Goal: Task Accomplishment & Management: Manage account settings

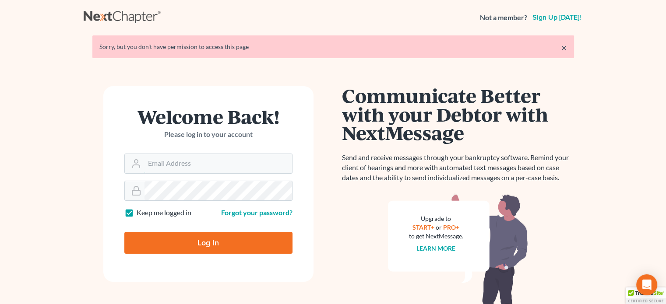
type input "[PERSON_NAME][EMAIL_ADDRESS][DOMAIN_NAME]"
click at [203, 246] on input "Log In" at bounding box center [208, 243] width 168 height 22
type input "Thinking..."
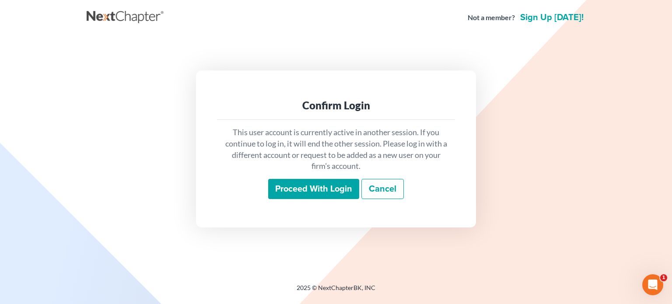
click at [324, 185] on input "Proceed with login" at bounding box center [313, 189] width 91 height 20
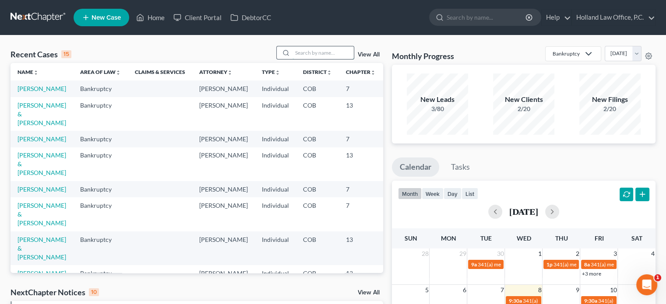
click at [312, 54] on input "search" at bounding box center [322, 52] width 61 height 13
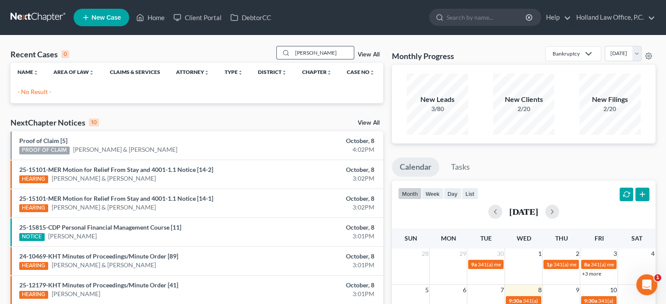
type input "[PERSON_NAME]"
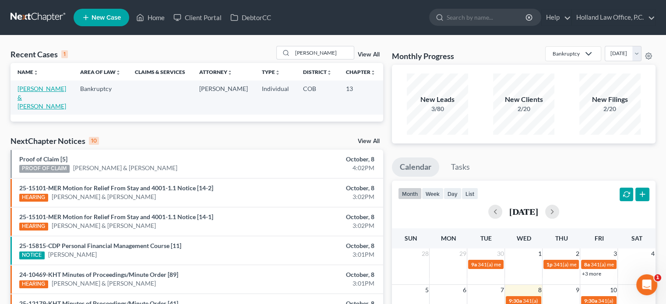
click at [23, 98] on link "[PERSON_NAME] & [PERSON_NAME]" at bounding box center [42, 97] width 49 height 25
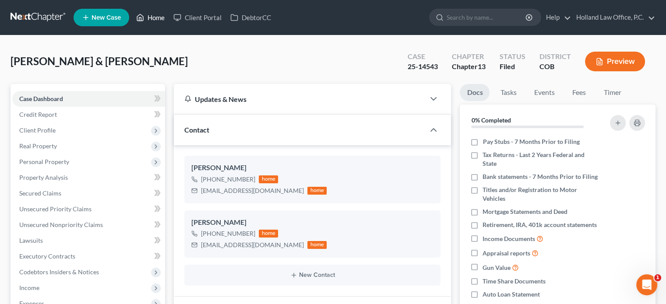
click at [152, 14] on link "Home" at bounding box center [150, 18] width 37 height 16
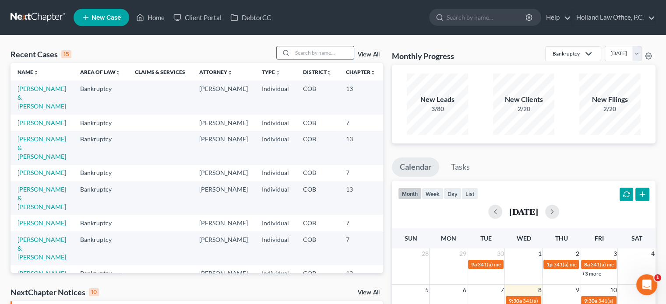
click at [296, 49] on input "search" at bounding box center [322, 52] width 61 height 13
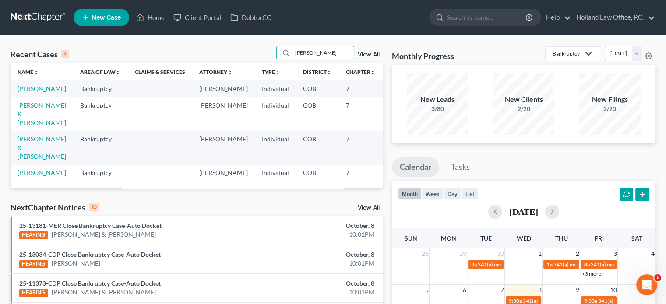
type input "[PERSON_NAME]"
click at [25, 126] on link "[PERSON_NAME] & [PERSON_NAME]" at bounding box center [42, 114] width 49 height 25
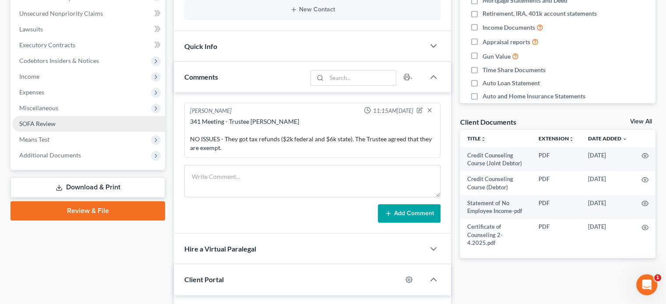
scroll to position [219, 0]
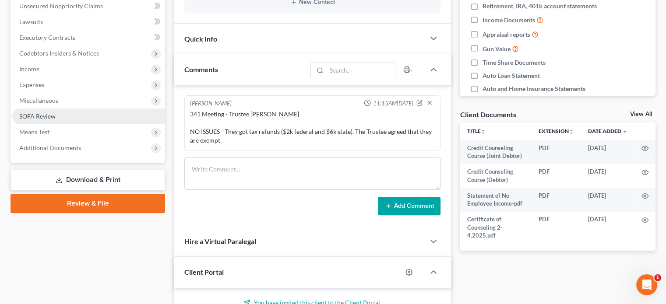
click at [43, 116] on span "SOFA Review" at bounding box center [37, 115] width 36 height 7
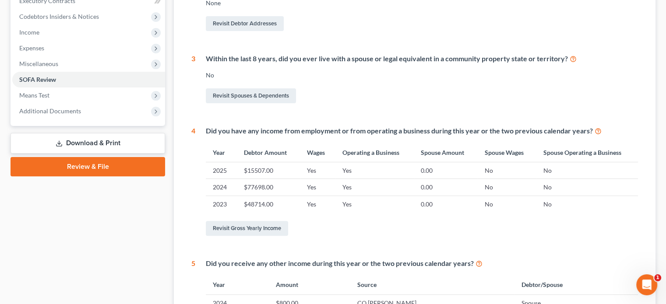
scroll to position [263, 0]
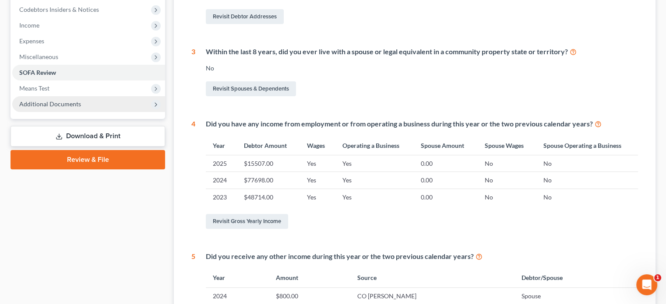
click at [42, 110] on span "Additional Documents" at bounding box center [88, 104] width 153 height 16
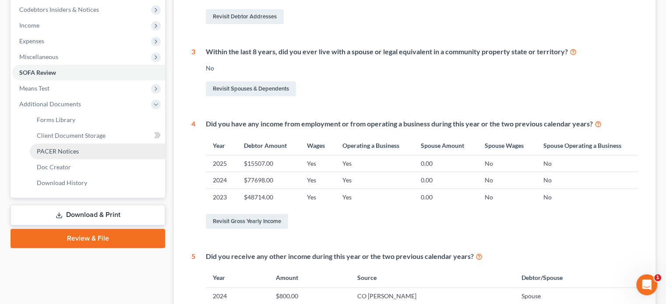
click at [51, 156] on link "PACER Notices" at bounding box center [97, 152] width 135 height 16
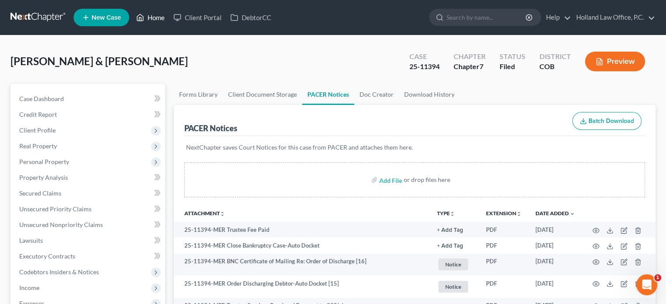
click at [156, 15] on link "Home" at bounding box center [150, 18] width 37 height 16
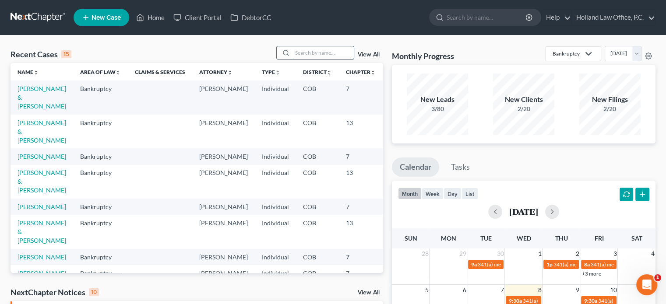
click at [303, 52] on input "search" at bounding box center [322, 52] width 61 height 13
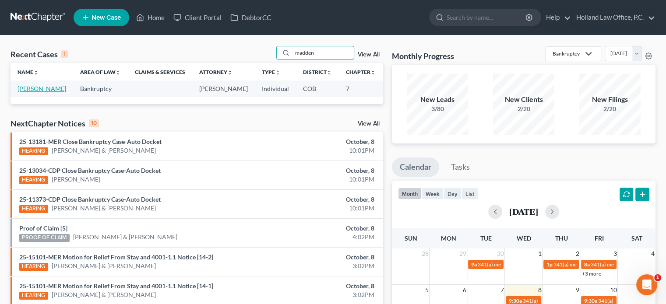
type input "madden"
click at [28, 92] on link "[PERSON_NAME]" at bounding box center [42, 88] width 49 height 7
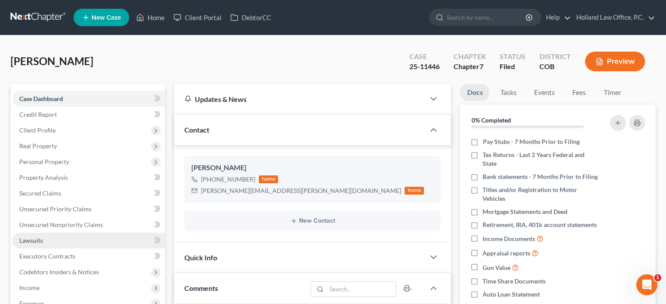
scroll to position [131, 0]
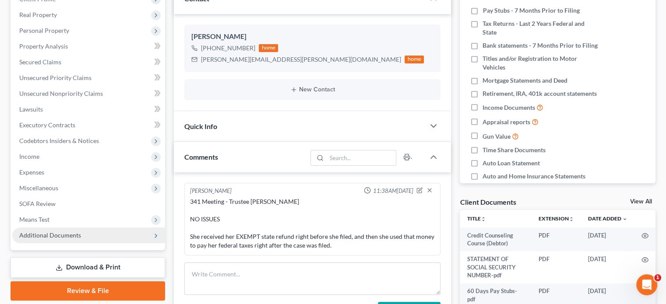
click at [41, 232] on span "Additional Documents" at bounding box center [50, 234] width 62 height 7
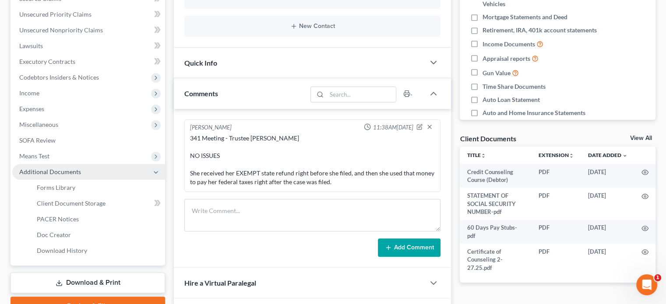
scroll to position [263, 0]
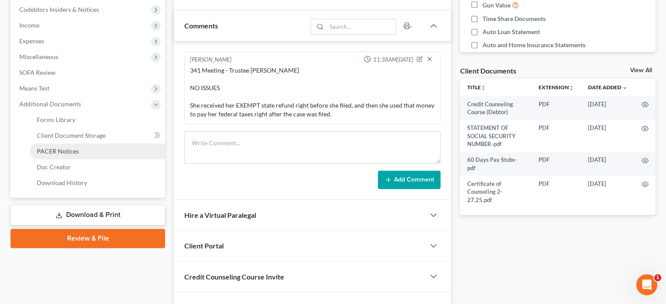
click at [42, 152] on span "PACER Notices" at bounding box center [58, 150] width 42 height 7
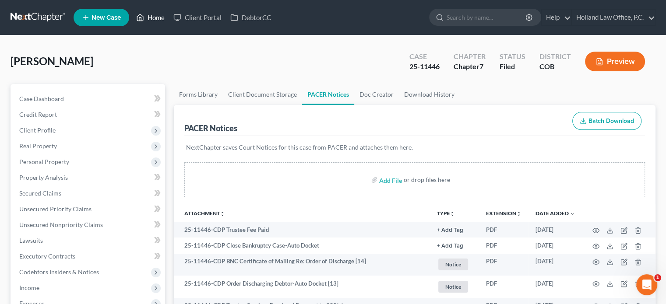
click at [156, 17] on link "Home" at bounding box center [150, 18] width 37 height 16
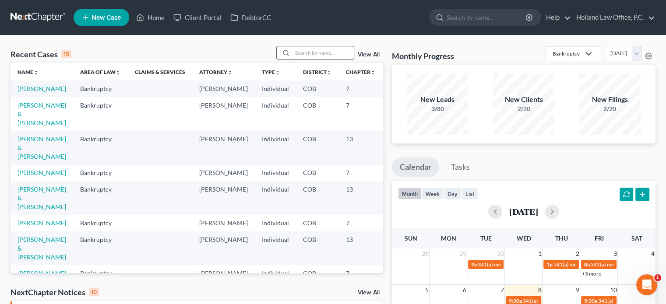
click at [302, 52] on input "search" at bounding box center [322, 52] width 61 height 13
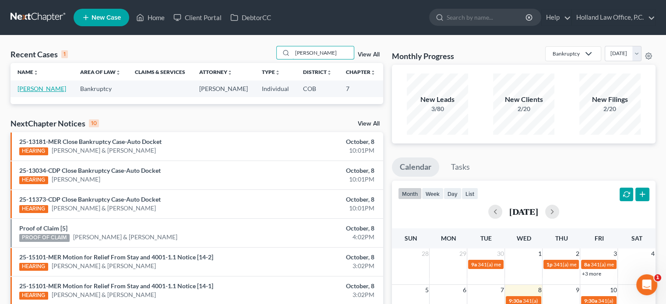
type input "[PERSON_NAME]"
click at [40, 89] on link "[PERSON_NAME]" at bounding box center [42, 88] width 49 height 7
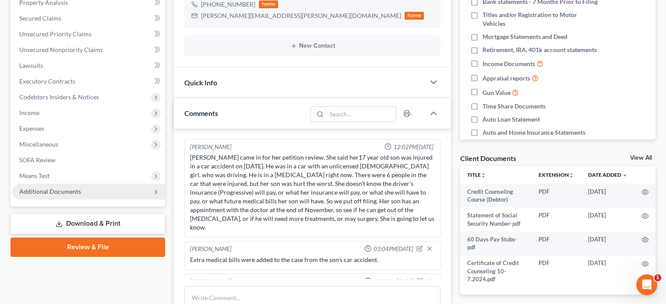
scroll to position [107, 0]
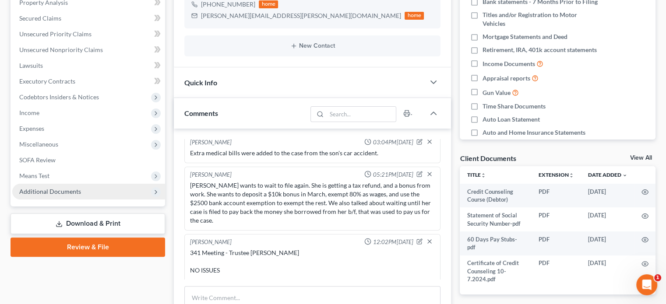
click at [63, 193] on span "Additional Documents" at bounding box center [50, 191] width 62 height 7
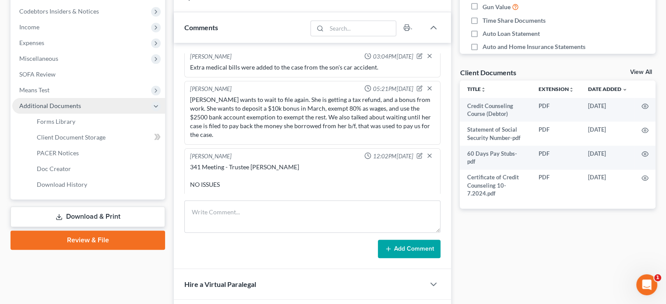
scroll to position [263, 0]
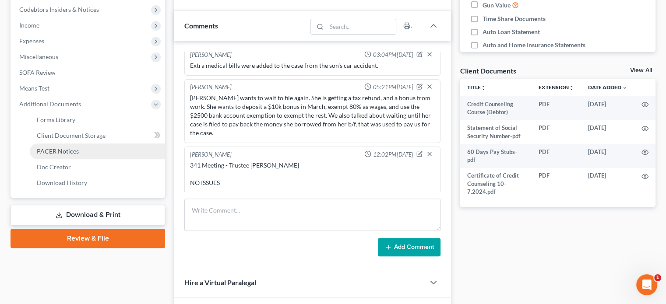
click at [61, 148] on span "PACER Notices" at bounding box center [58, 150] width 42 height 7
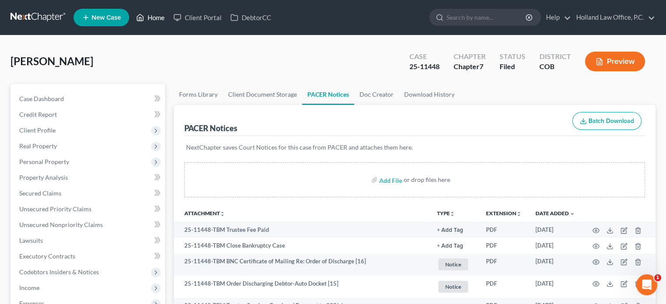
click at [157, 18] on link "Home" at bounding box center [150, 18] width 37 height 16
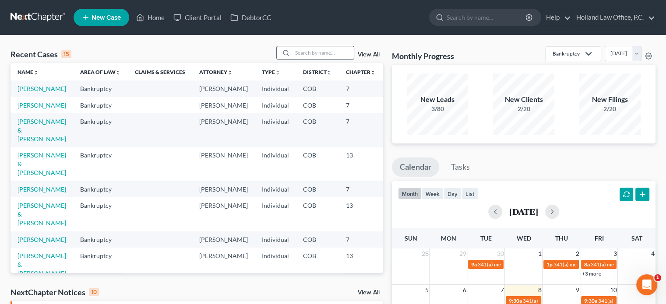
click at [299, 55] on input "search" at bounding box center [322, 52] width 61 height 13
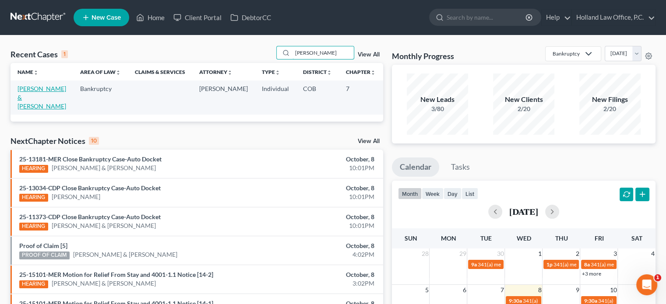
type input "[PERSON_NAME]"
click at [32, 96] on link "[PERSON_NAME] & [PERSON_NAME]" at bounding box center [42, 97] width 49 height 25
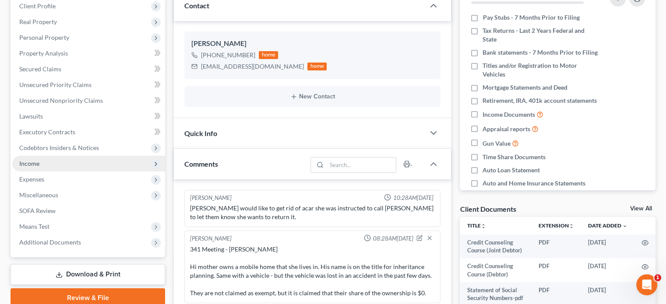
scroll to position [131, 0]
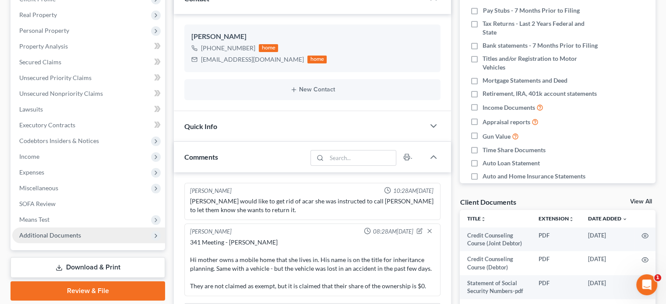
click at [74, 236] on span "Additional Documents" at bounding box center [50, 234] width 62 height 7
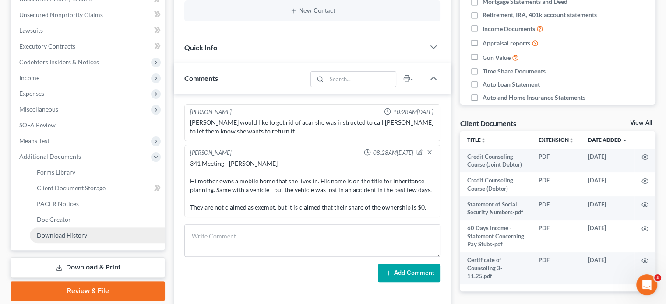
scroll to position [219, 0]
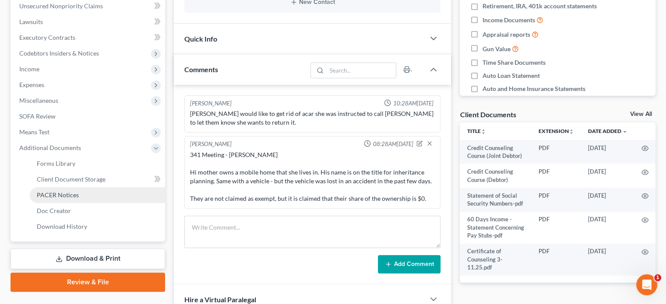
click at [55, 194] on span "PACER Notices" at bounding box center [58, 194] width 42 height 7
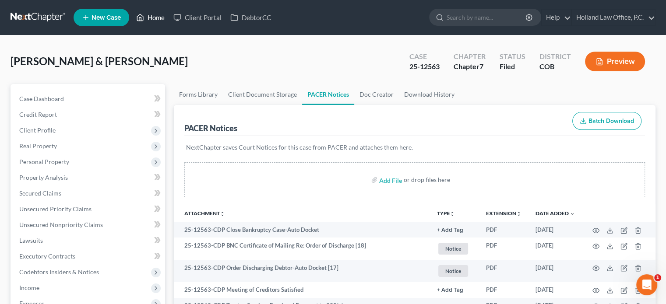
click at [158, 17] on link "Home" at bounding box center [150, 18] width 37 height 16
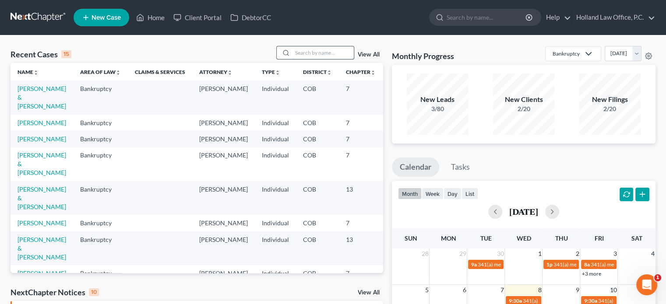
click at [308, 52] on input "search" at bounding box center [322, 52] width 61 height 13
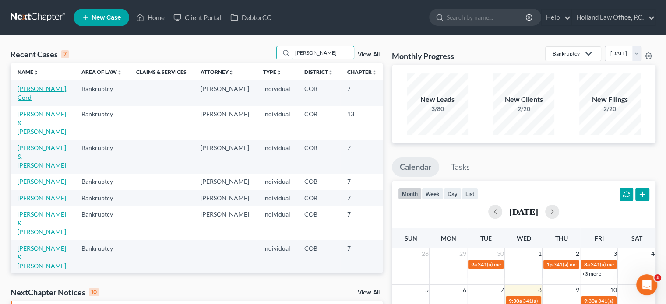
type input "[PERSON_NAME]"
click at [39, 89] on link "[PERSON_NAME], Cord" at bounding box center [43, 93] width 50 height 16
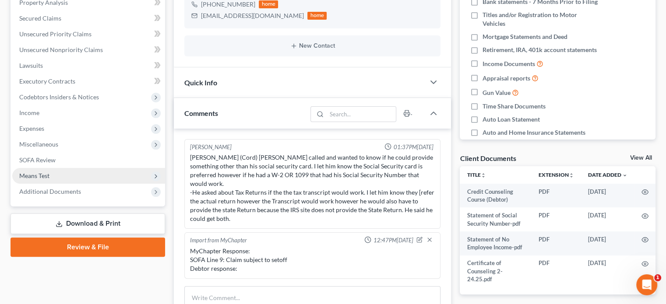
scroll to position [280, 0]
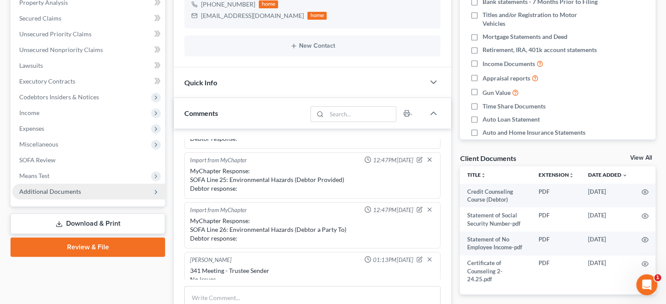
click at [49, 189] on span "Additional Documents" at bounding box center [50, 191] width 62 height 7
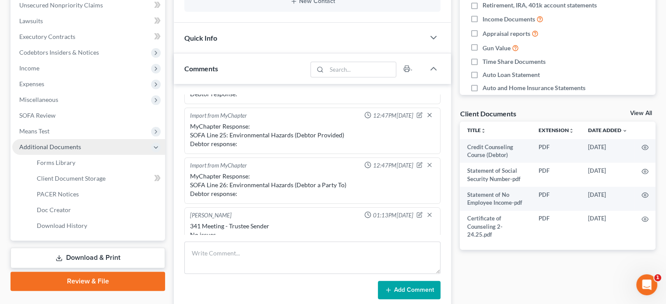
scroll to position [263, 0]
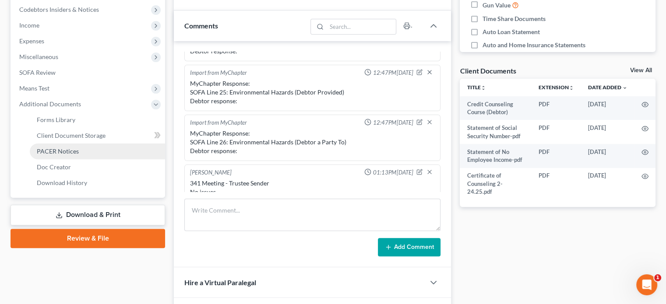
click at [48, 152] on span "PACER Notices" at bounding box center [58, 150] width 42 height 7
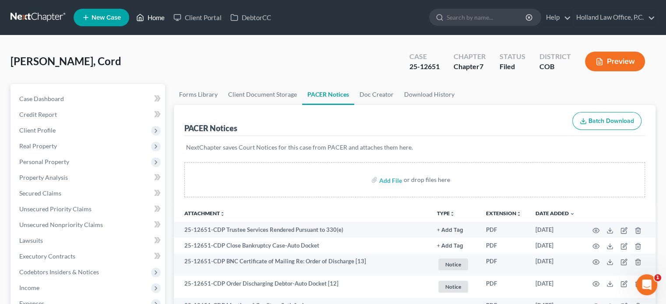
click at [155, 18] on link "Home" at bounding box center [150, 18] width 37 height 16
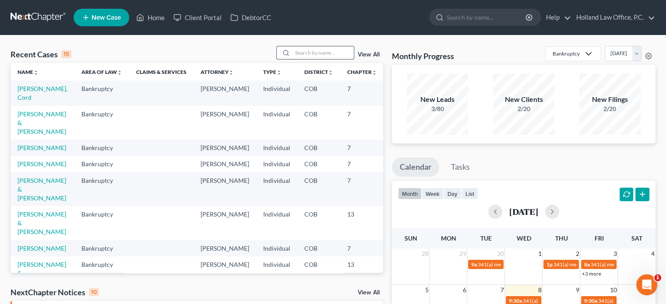
click at [301, 52] on input "search" at bounding box center [322, 52] width 61 height 13
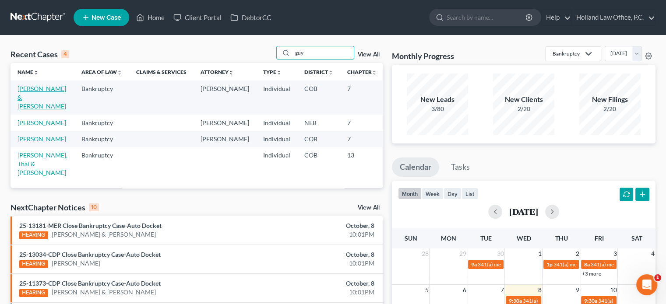
type input "guy"
click at [30, 109] on link "[PERSON_NAME] & [PERSON_NAME]" at bounding box center [42, 97] width 49 height 25
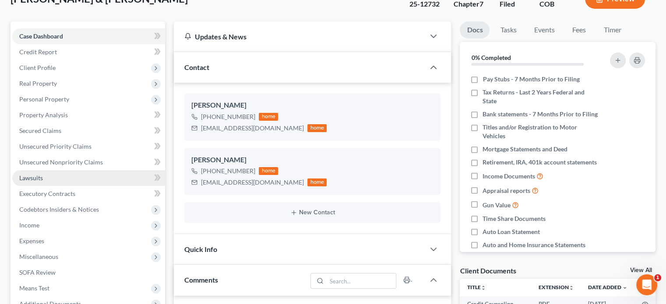
scroll to position [131, 0]
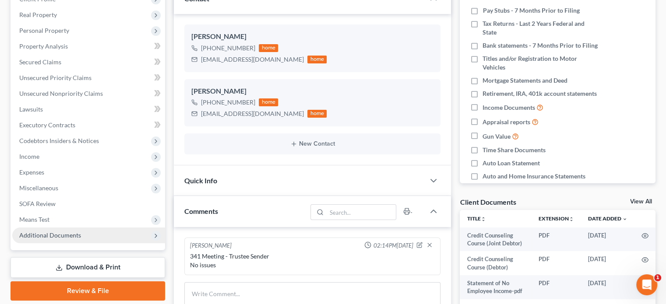
click at [68, 233] on span "Additional Documents" at bounding box center [50, 234] width 62 height 7
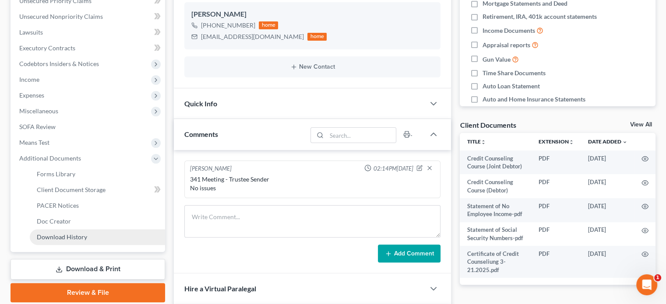
scroll to position [219, 0]
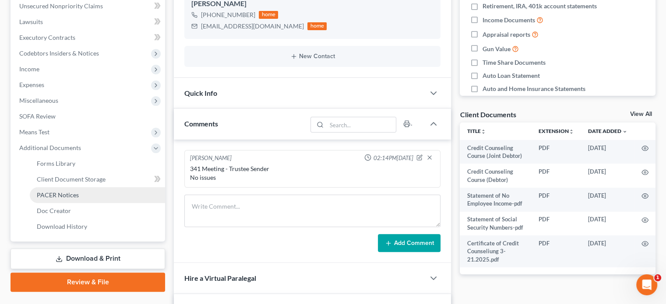
click at [67, 196] on span "PACER Notices" at bounding box center [58, 194] width 42 height 7
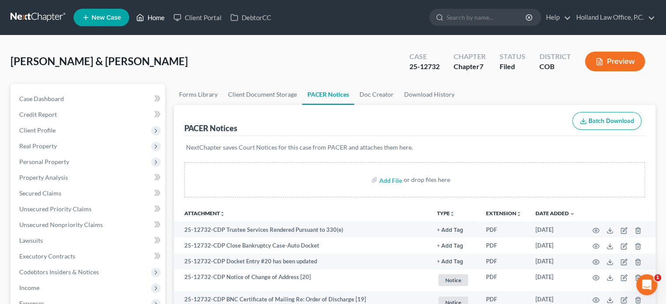
click at [158, 19] on link "Home" at bounding box center [150, 18] width 37 height 16
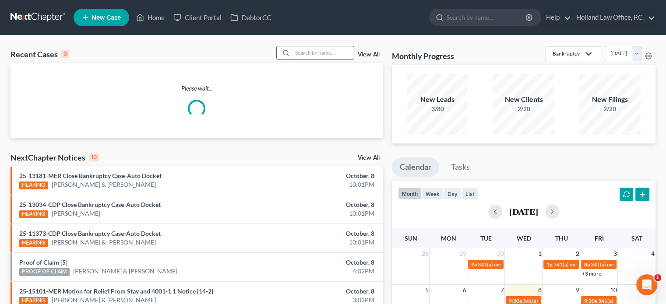
click at [303, 53] on input "search" at bounding box center [322, 52] width 61 height 13
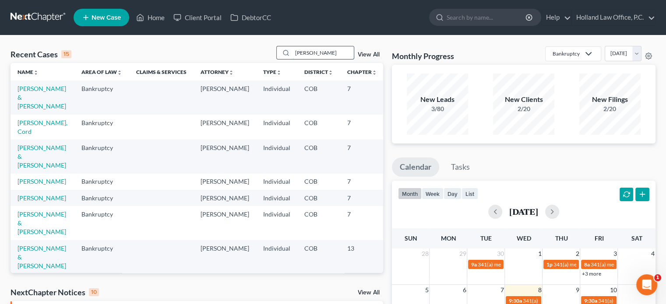
type input "[PERSON_NAME]"
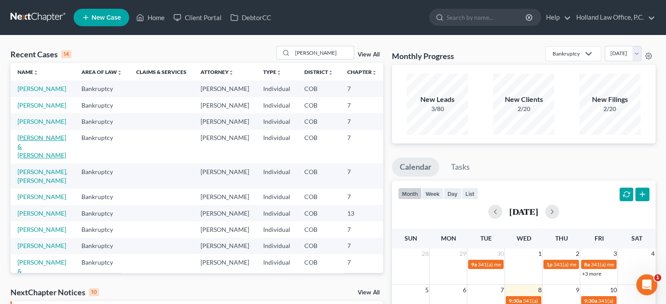
click at [25, 159] on link "[PERSON_NAME] & [PERSON_NAME]" at bounding box center [42, 146] width 49 height 25
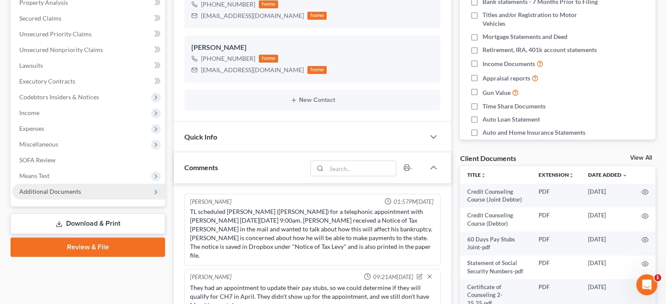
scroll to position [159, 0]
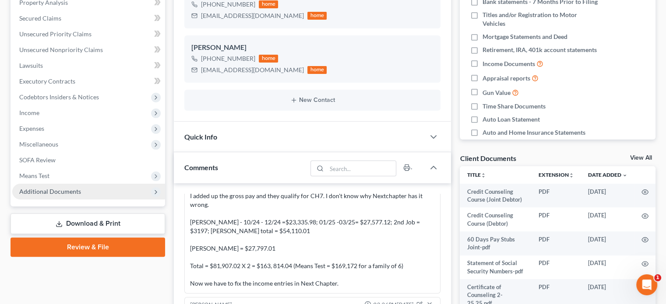
click at [49, 192] on span "Additional Documents" at bounding box center [50, 191] width 62 height 7
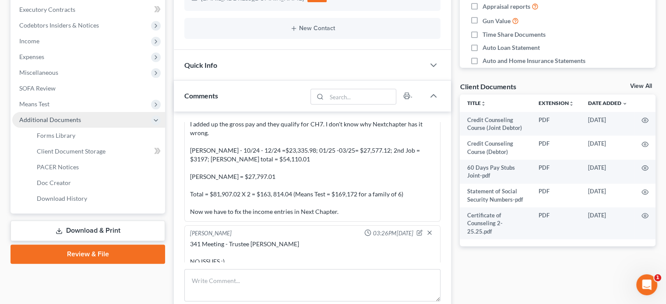
scroll to position [263, 0]
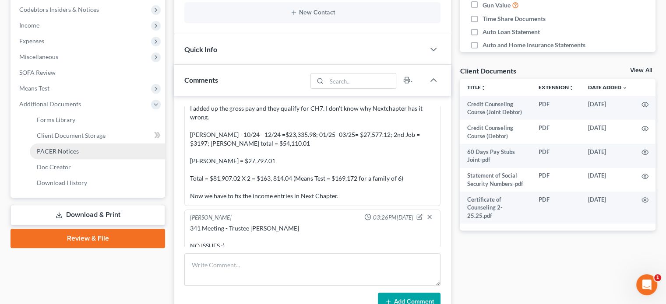
click at [51, 150] on span "PACER Notices" at bounding box center [58, 150] width 42 height 7
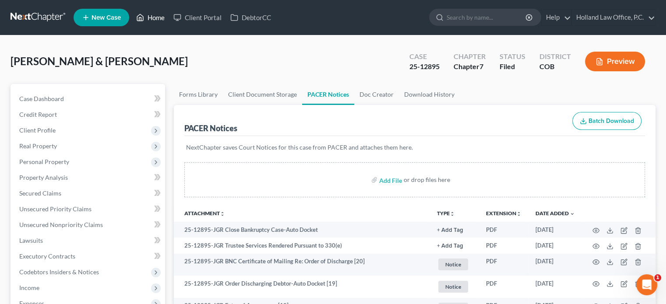
click at [155, 17] on link "Home" at bounding box center [150, 18] width 37 height 16
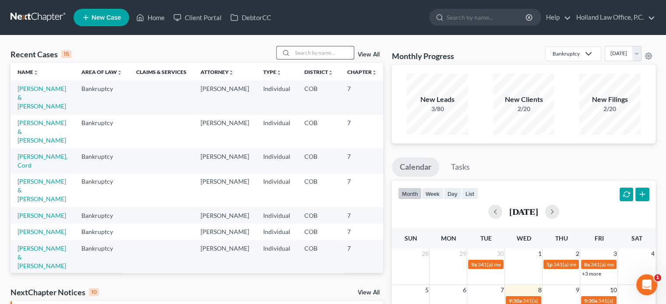
click at [296, 51] on input "search" at bounding box center [322, 52] width 61 height 13
type input "[PERSON_NAME]"
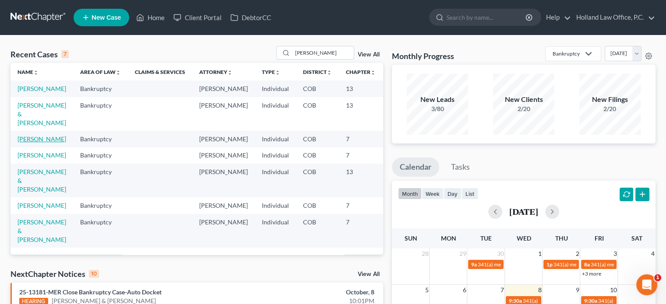
click at [28, 143] on link "[PERSON_NAME]" at bounding box center [42, 138] width 49 height 7
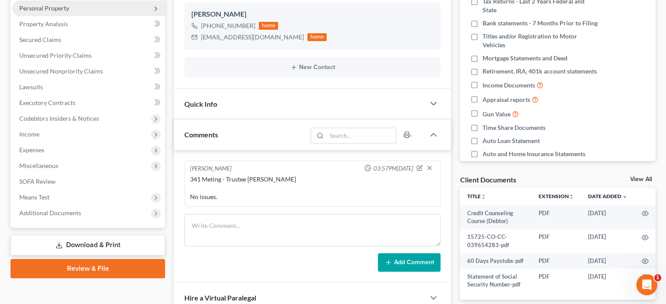
scroll to position [175, 0]
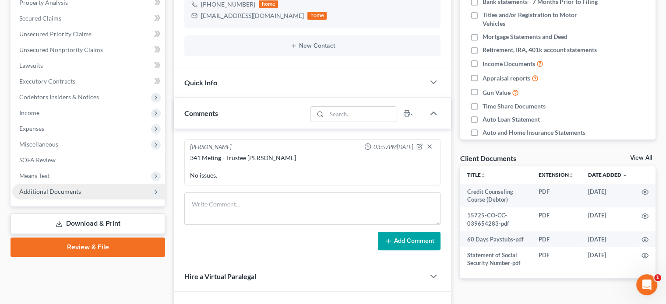
click at [39, 191] on span "Additional Documents" at bounding box center [50, 191] width 62 height 7
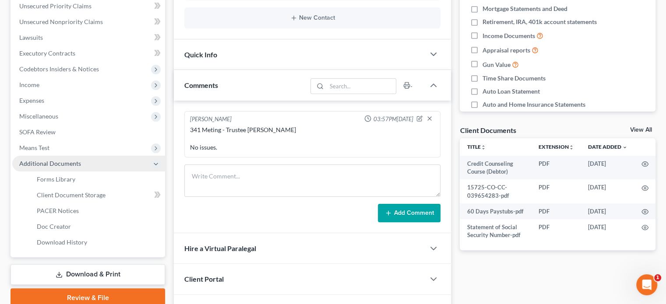
scroll to position [219, 0]
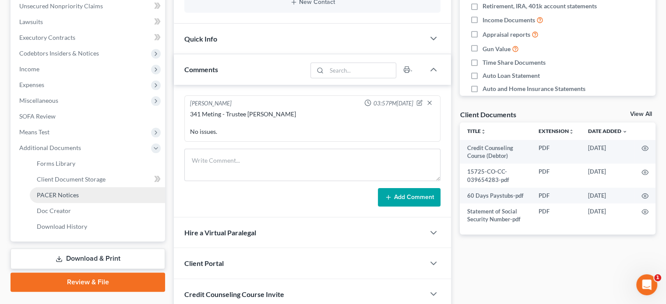
click at [42, 196] on span "PACER Notices" at bounding box center [58, 194] width 42 height 7
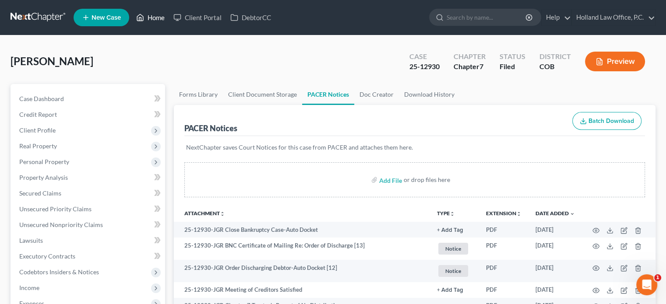
click at [151, 15] on link "Home" at bounding box center [150, 18] width 37 height 16
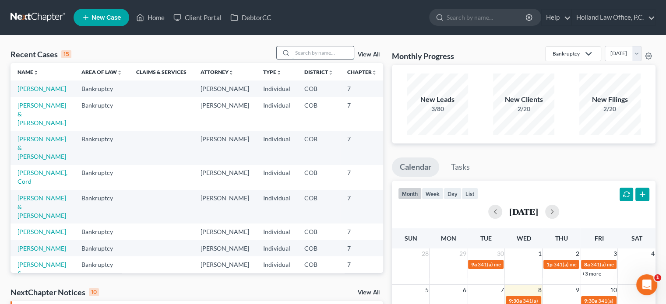
click at [298, 56] on input "search" at bounding box center [322, 52] width 61 height 13
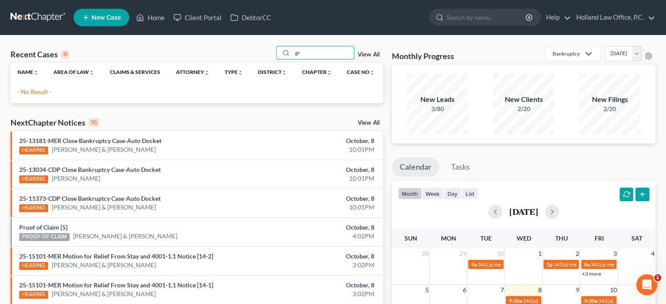
type input "g"
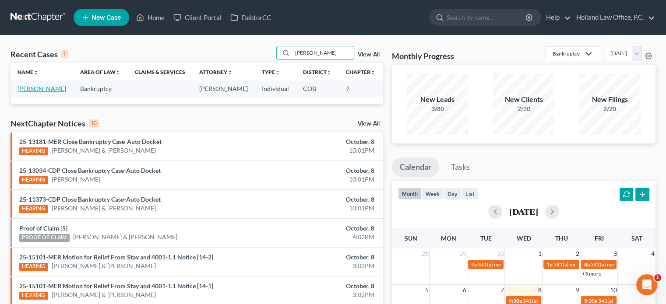
type input "[PERSON_NAME]"
click at [23, 92] on link "[PERSON_NAME]" at bounding box center [42, 88] width 49 height 7
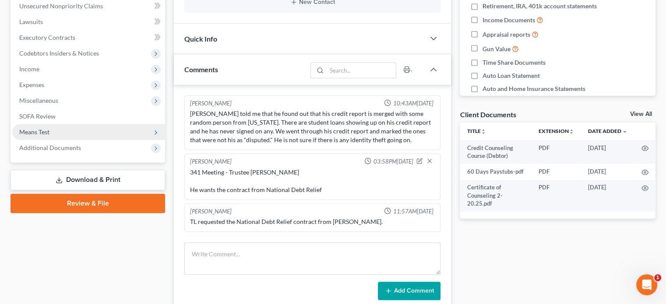
scroll to position [27, 0]
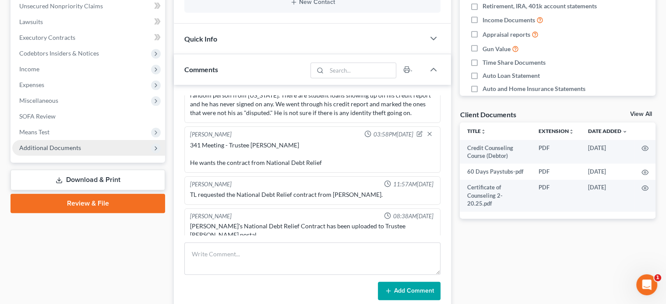
click at [40, 150] on span "Additional Documents" at bounding box center [50, 147] width 62 height 7
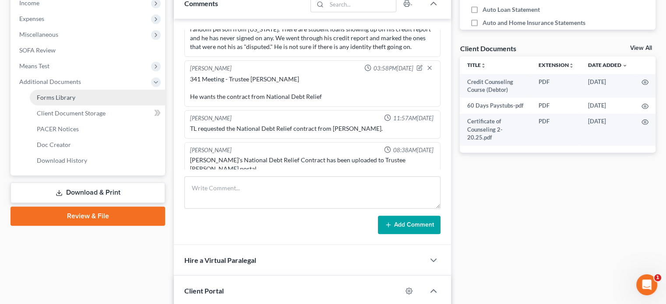
scroll to position [306, 0]
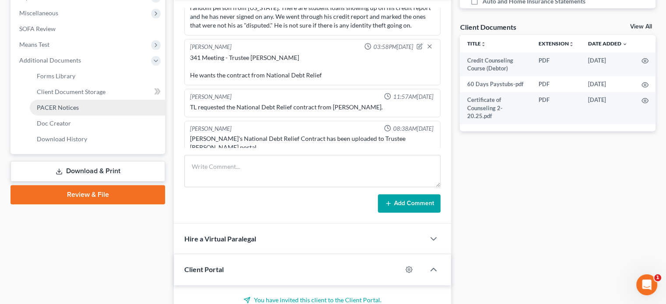
click at [51, 109] on span "PACER Notices" at bounding box center [58, 107] width 42 height 7
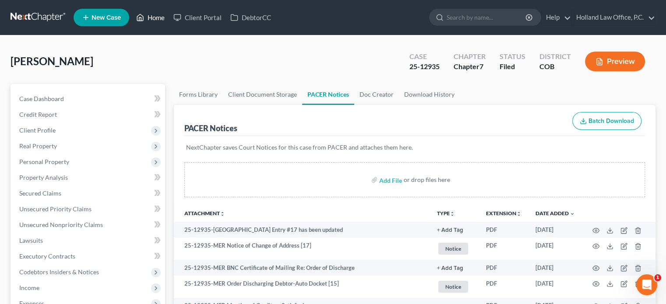
click at [154, 18] on link "Home" at bounding box center [150, 18] width 37 height 16
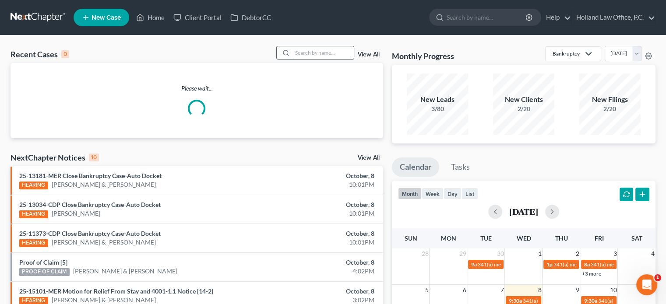
click at [329, 53] on input "search" at bounding box center [322, 52] width 61 height 13
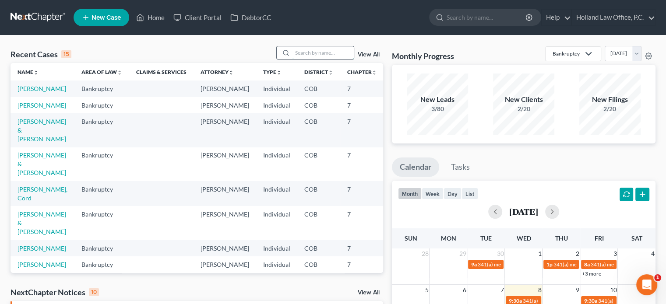
click at [329, 55] on input "search" at bounding box center [322, 52] width 61 height 13
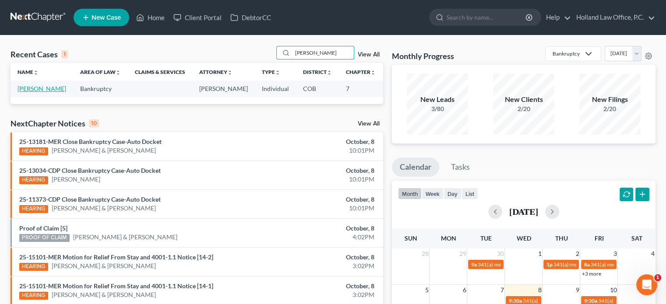
type input "[PERSON_NAME]"
click at [23, 92] on link "[PERSON_NAME]" at bounding box center [42, 88] width 49 height 7
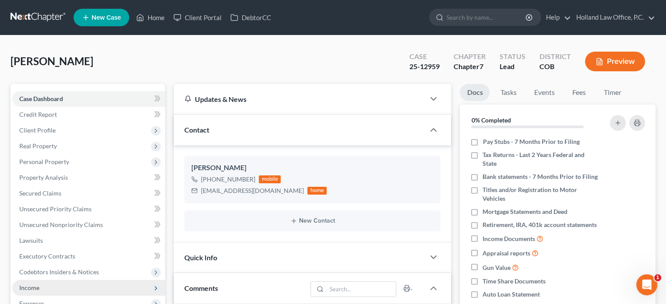
scroll to position [131, 0]
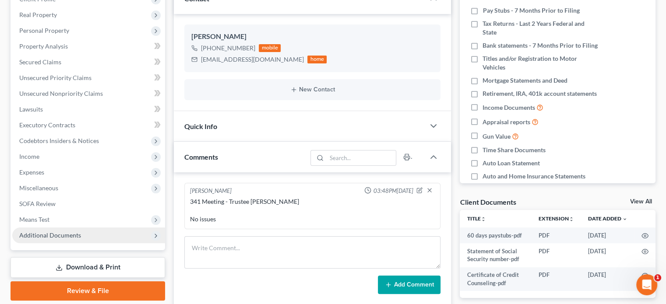
click at [47, 236] on span "Additional Documents" at bounding box center [50, 234] width 62 height 7
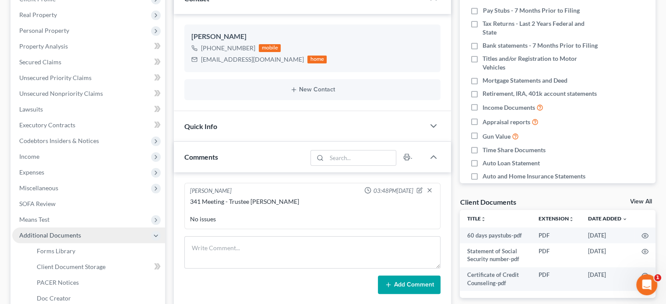
scroll to position [175, 0]
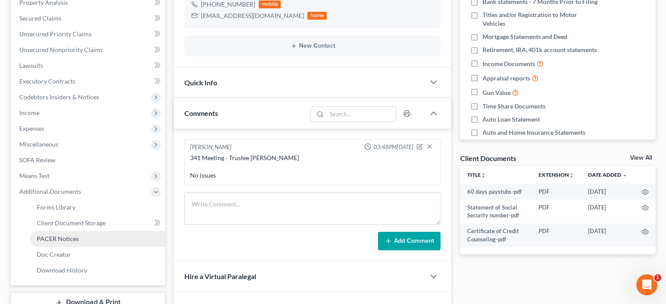
click at [56, 236] on span "PACER Notices" at bounding box center [58, 238] width 42 height 7
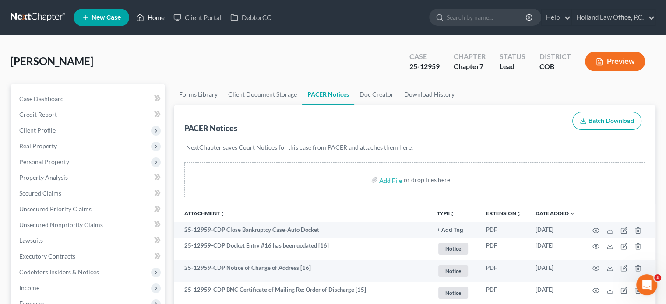
click at [156, 18] on link "Home" at bounding box center [150, 18] width 37 height 16
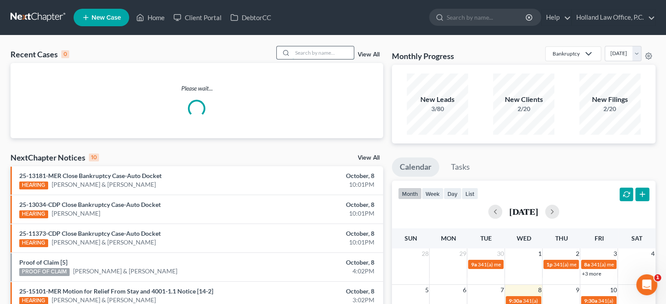
click at [328, 53] on input "search" at bounding box center [322, 52] width 61 height 13
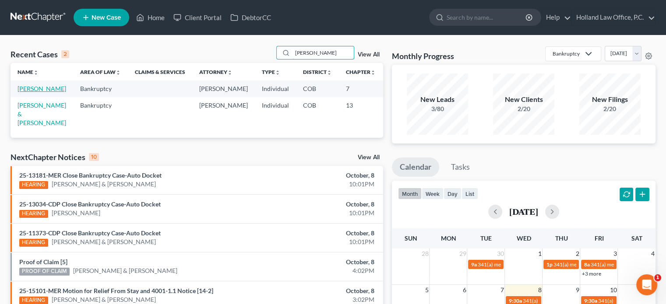
type input "[PERSON_NAME]"
click at [21, 90] on link "[PERSON_NAME]" at bounding box center [42, 88] width 49 height 7
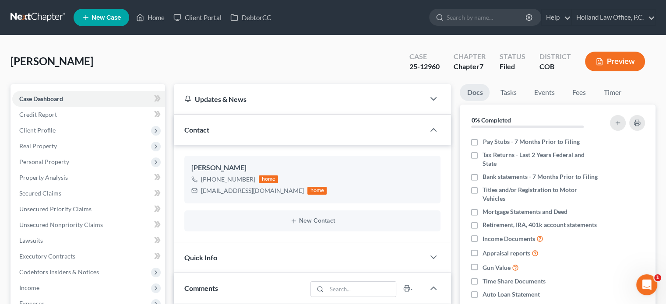
scroll to position [131, 0]
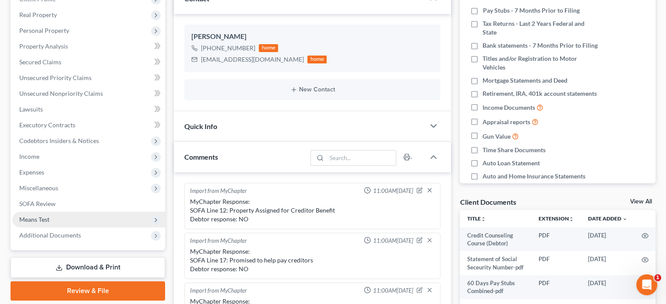
drag, startPoint x: 77, startPoint y: 233, endPoint x: 87, endPoint y: 223, distance: 13.9
click at [78, 233] on span "Additional Documents" at bounding box center [50, 234] width 62 height 7
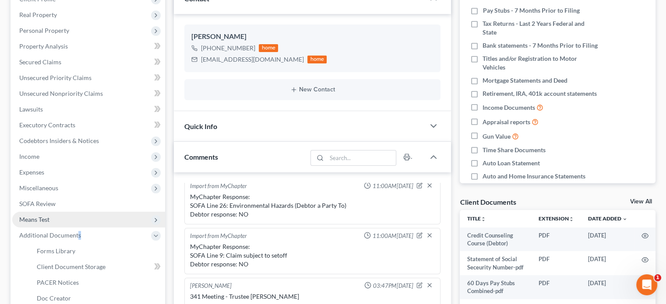
scroll to position [175, 0]
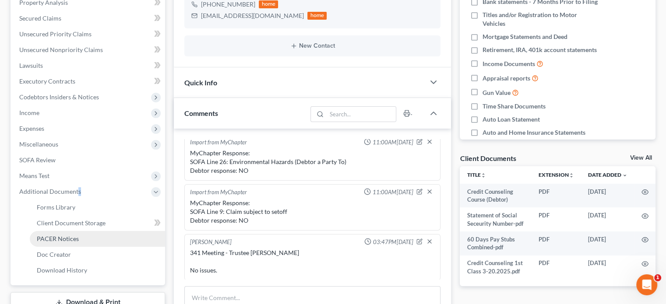
click at [75, 238] on span "PACER Notices" at bounding box center [58, 238] width 42 height 7
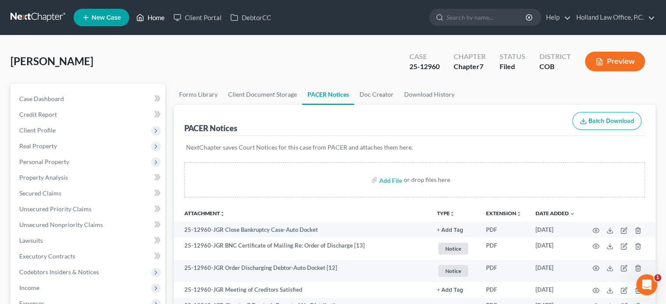
click at [158, 19] on link "Home" at bounding box center [150, 18] width 37 height 16
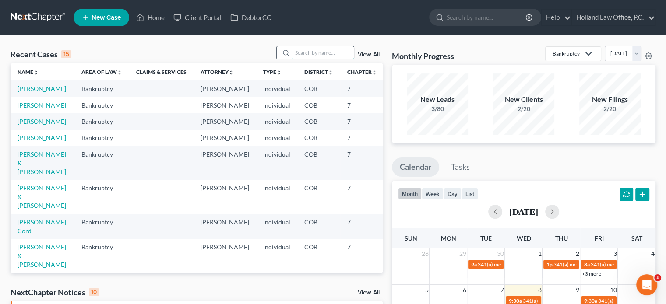
click at [295, 50] on input "search" at bounding box center [322, 52] width 61 height 13
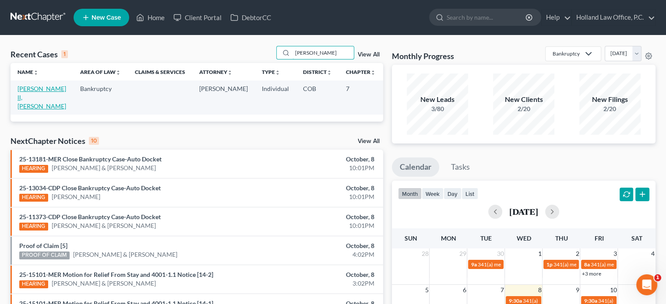
type input "[PERSON_NAME]"
click at [23, 90] on link "[PERSON_NAME] ll, [PERSON_NAME]" at bounding box center [42, 97] width 49 height 25
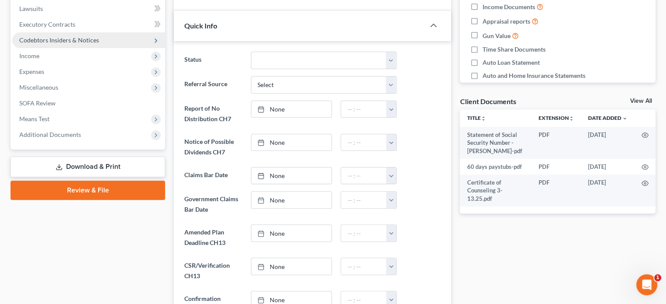
scroll to position [263, 0]
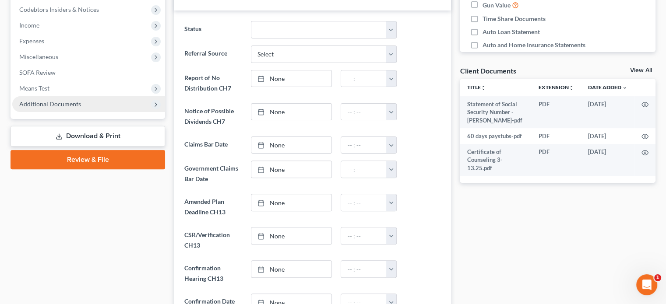
click at [49, 102] on span "Additional Documents" at bounding box center [50, 103] width 62 height 7
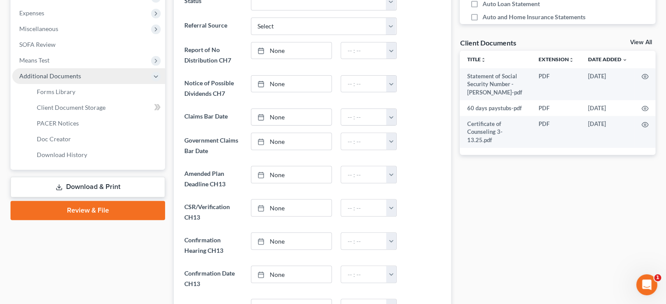
scroll to position [306, 0]
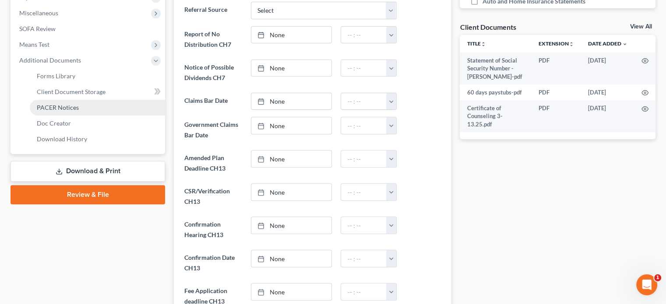
click at [50, 106] on span "PACER Notices" at bounding box center [58, 107] width 42 height 7
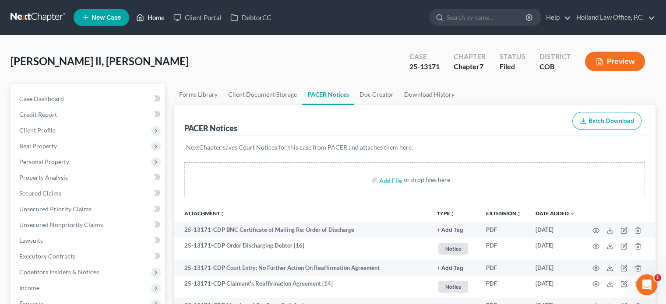
drag, startPoint x: 162, startPoint y: 19, endPoint x: 166, endPoint y: 22, distance: 5.3
click at [162, 19] on link "Home" at bounding box center [150, 18] width 37 height 16
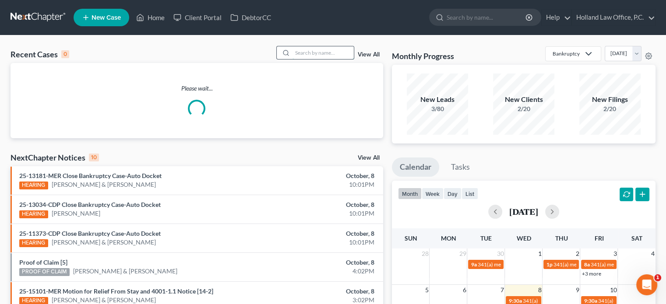
click at [307, 58] on input "search" at bounding box center [322, 52] width 61 height 13
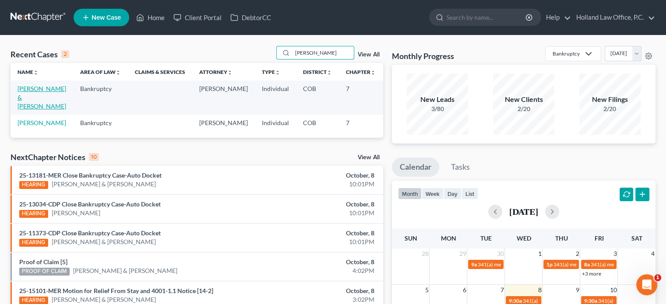
type input "[PERSON_NAME]"
click at [21, 92] on link "[PERSON_NAME] & [PERSON_NAME]" at bounding box center [42, 97] width 49 height 25
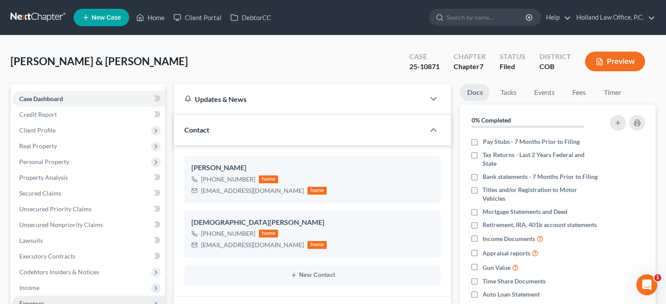
scroll to position [131, 0]
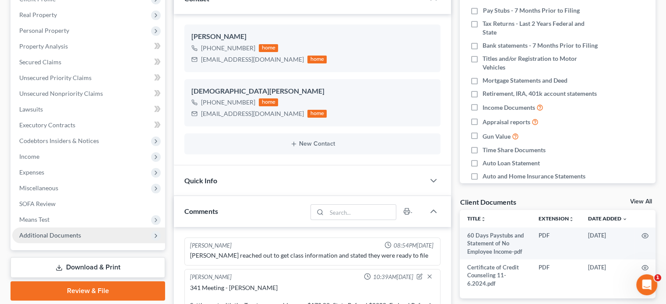
click at [60, 238] on span "Additional Documents" at bounding box center [50, 234] width 62 height 7
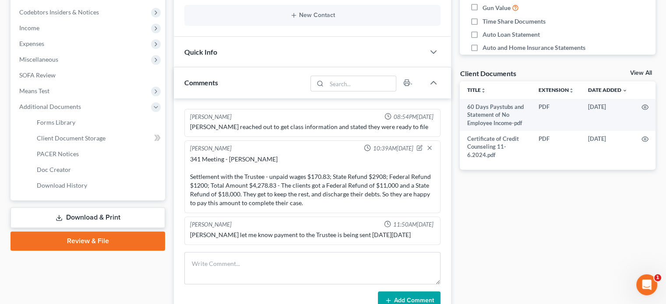
scroll to position [263, 0]
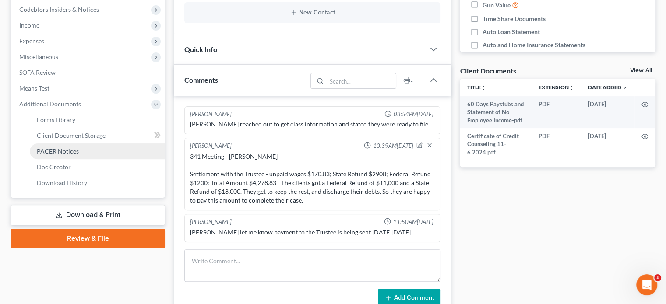
click at [55, 151] on span "PACER Notices" at bounding box center [58, 150] width 42 height 7
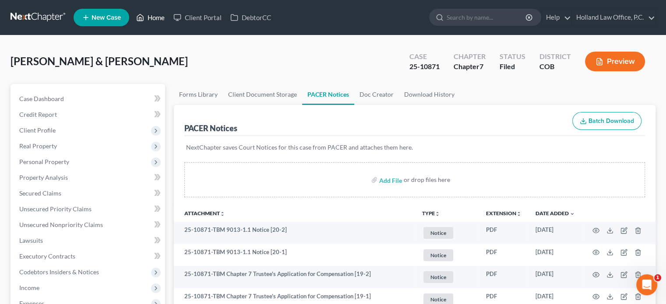
click at [152, 17] on link "Home" at bounding box center [150, 18] width 37 height 16
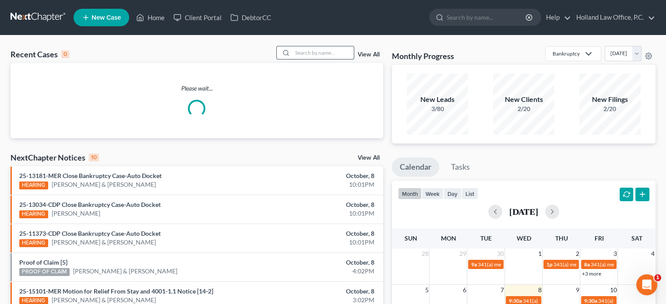
click at [310, 52] on input "search" at bounding box center [322, 52] width 61 height 13
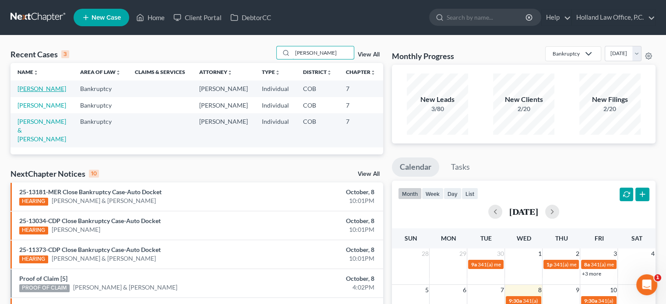
type input "[PERSON_NAME]"
click at [28, 92] on link "[PERSON_NAME]" at bounding box center [42, 88] width 49 height 7
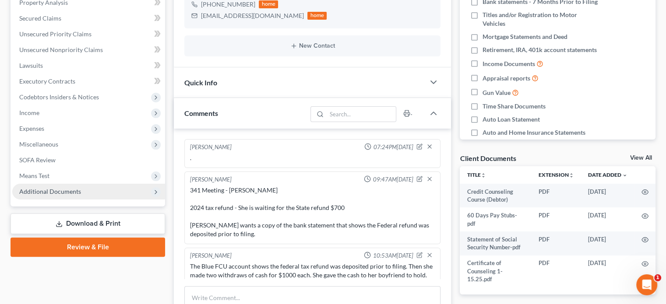
scroll to position [81, 0]
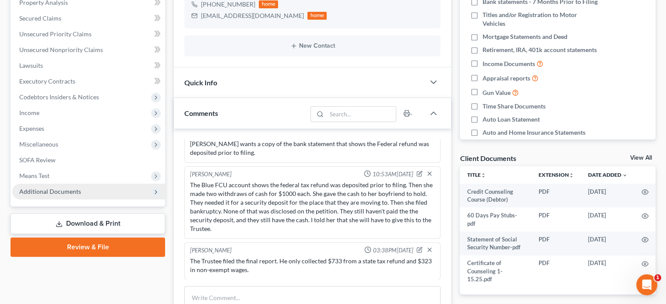
click at [51, 191] on span "Additional Documents" at bounding box center [50, 191] width 62 height 7
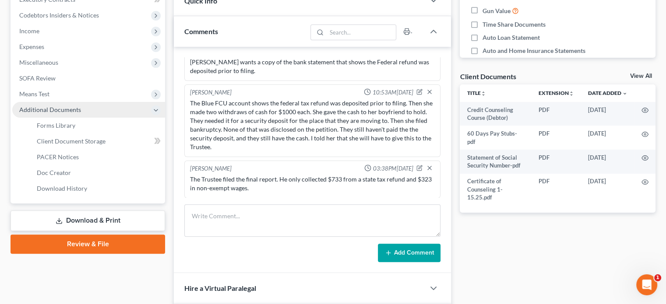
scroll to position [263, 0]
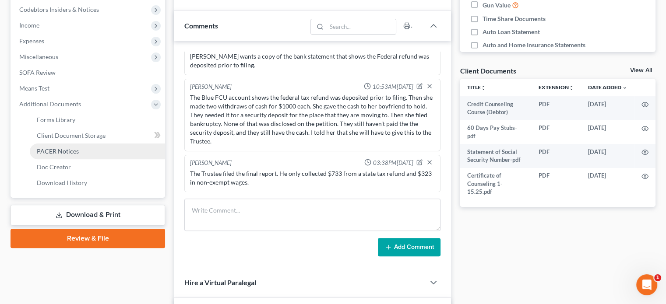
click at [54, 151] on span "PACER Notices" at bounding box center [58, 150] width 42 height 7
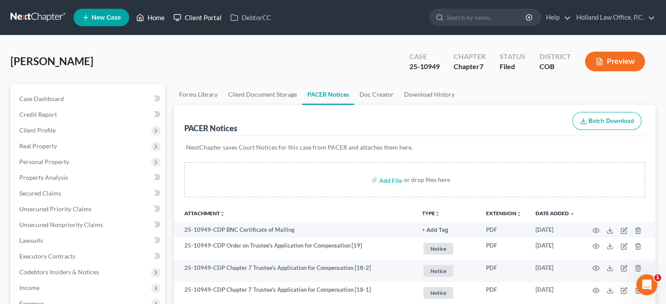
drag, startPoint x: 152, startPoint y: 15, endPoint x: 175, endPoint y: 23, distance: 23.9
click at [152, 15] on link "Home" at bounding box center [150, 18] width 37 height 16
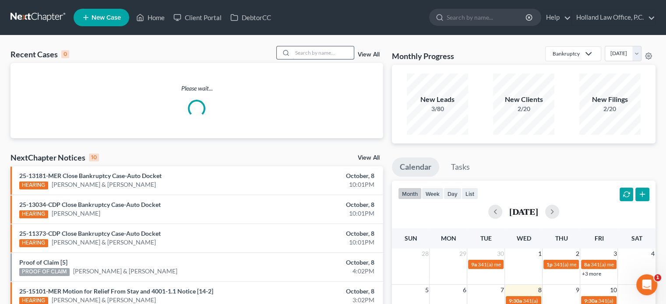
click at [296, 50] on input "search" at bounding box center [322, 52] width 61 height 13
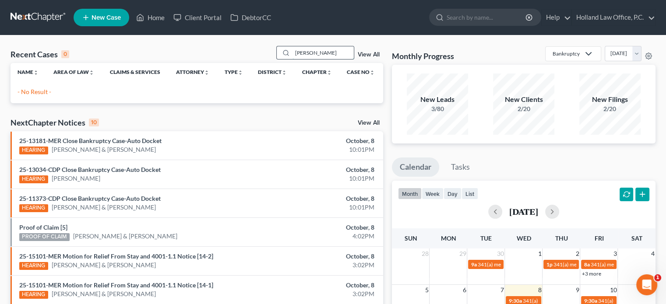
click at [333, 49] on input "[PERSON_NAME]" at bounding box center [322, 52] width 61 height 13
click at [332, 56] on input "[PERSON_NAME]" at bounding box center [322, 52] width 61 height 13
type input "k"
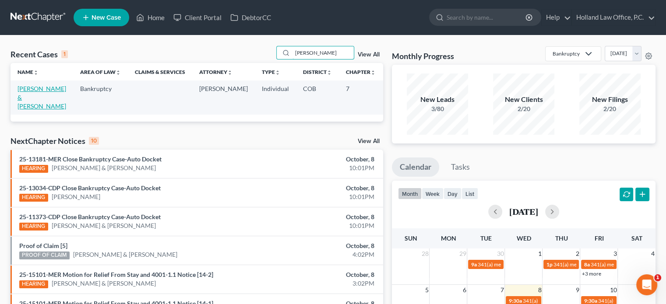
type input "[PERSON_NAME]"
click at [26, 98] on link "[PERSON_NAME] & [PERSON_NAME]" at bounding box center [42, 97] width 49 height 25
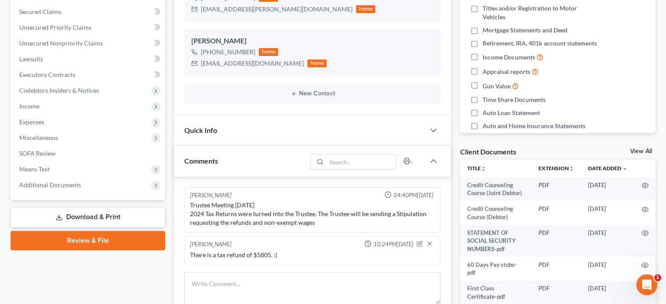
scroll to position [219, 0]
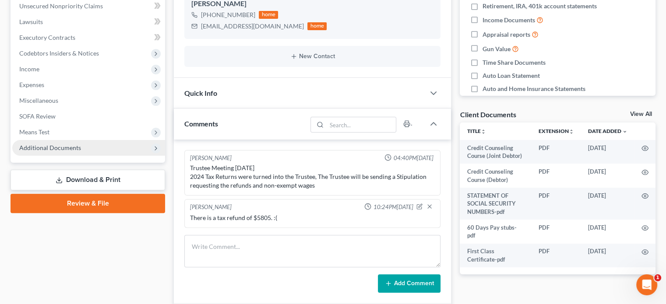
click at [45, 143] on span "Additional Documents" at bounding box center [88, 148] width 153 height 16
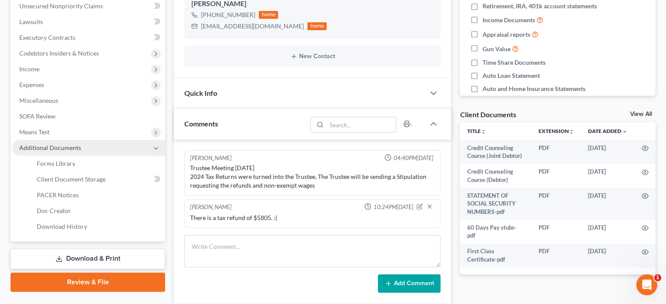
scroll to position [263, 0]
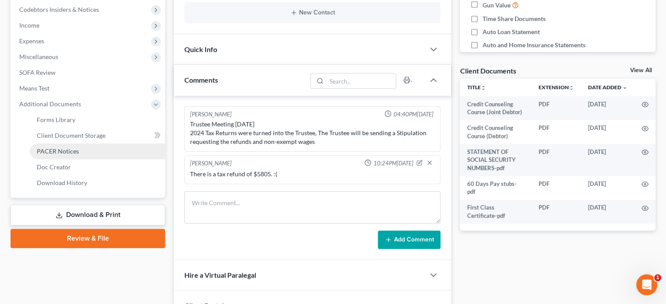
click at [56, 150] on span "PACER Notices" at bounding box center [58, 150] width 42 height 7
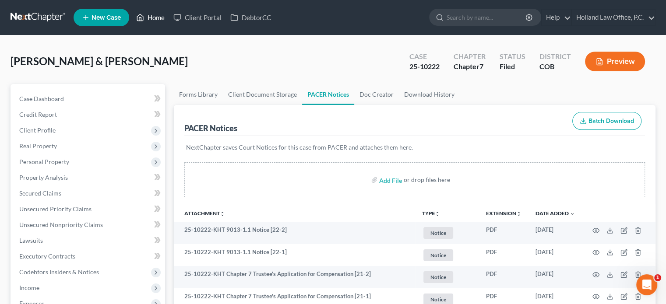
click at [154, 19] on link "Home" at bounding box center [150, 18] width 37 height 16
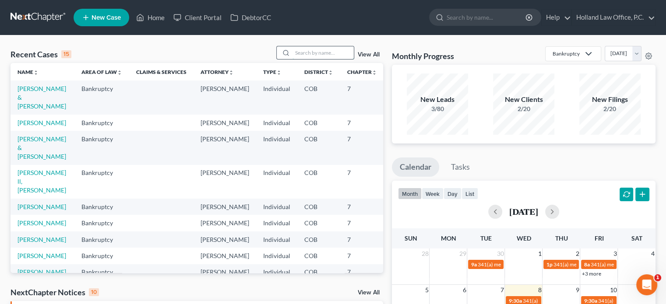
click at [317, 54] on input "search" at bounding box center [322, 52] width 61 height 13
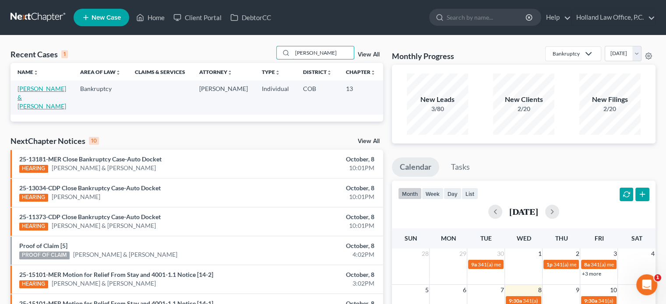
type input "[PERSON_NAME]"
click at [24, 98] on link "[PERSON_NAME] & [PERSON_NAME]" at bounding box center [42, 97] width 49 height 25
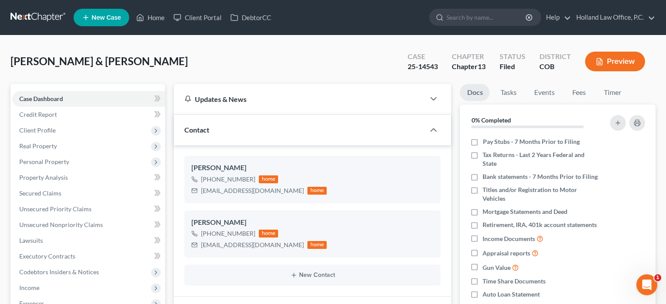
scroll to position [219, 0]
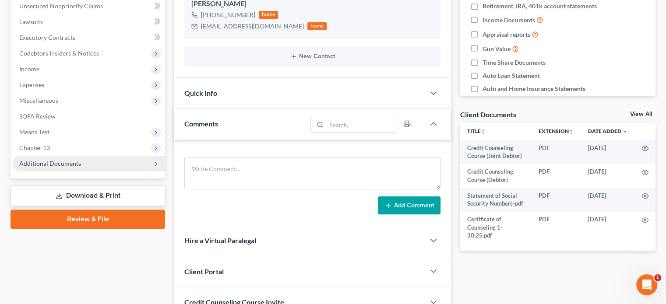
click at [46, 163] on span "Additional Documents" at bounding box center [50, 163] width 62 height 7
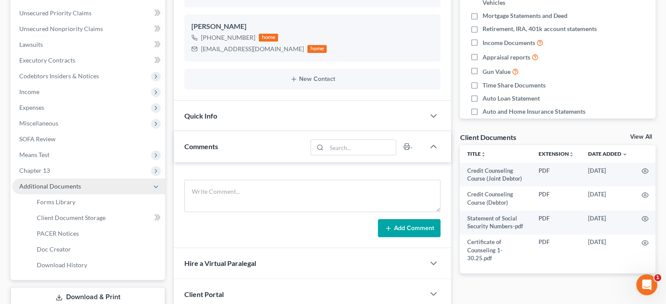
scroll to position [251, 0]
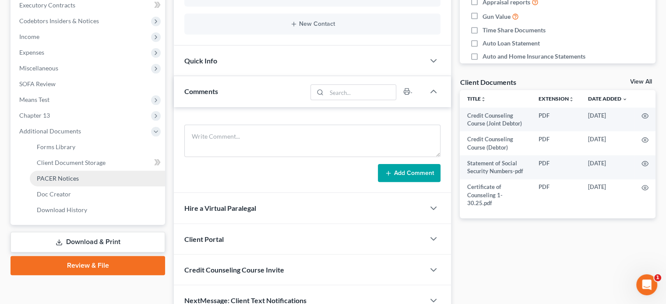
click at [50, 178] on span "PACER Notices" at bounding box center [58, 178] width 42 height 7
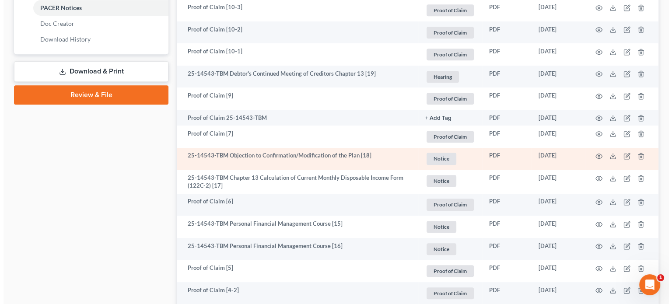
scroll to position [438, 0]
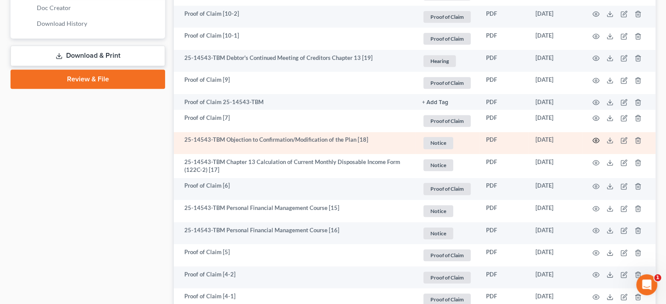
click at [595, 141] on circle "button" at bounding box center [596, 141] width 2 height 2
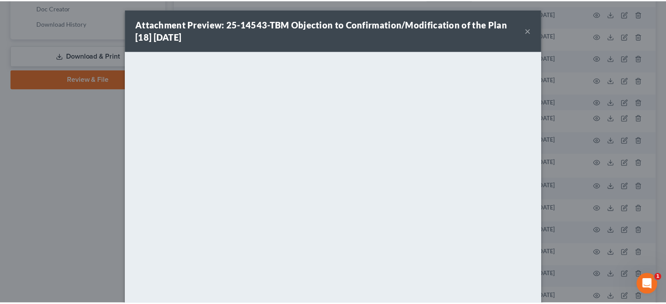
scroll to position [0, 0]
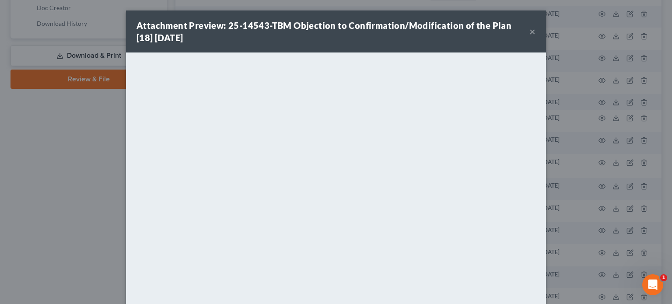
click at [529, 31] on button "×" at bounding box center [532, 31] width 6 height 11
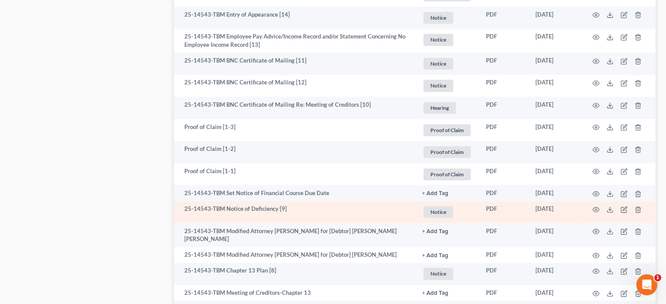
scroll to position [788, 0]
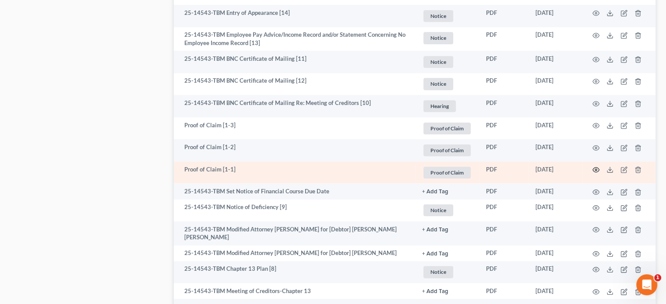
click at [596, 171] on icon "button" at bounding box center [595, 169] width 7 height 7
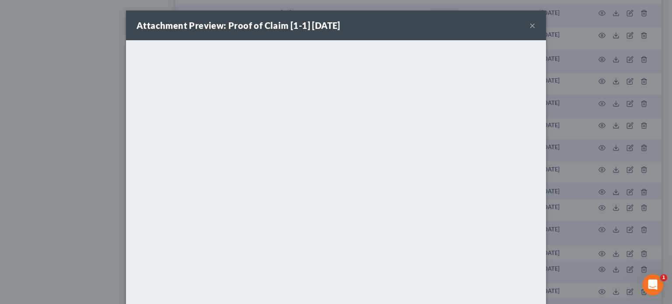
click at [529, 26] on button "×" at bounding box center [532, 25] width 6 height 11
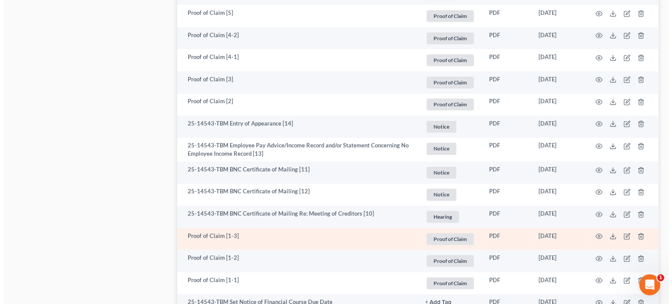
scroll to position [656, 0]
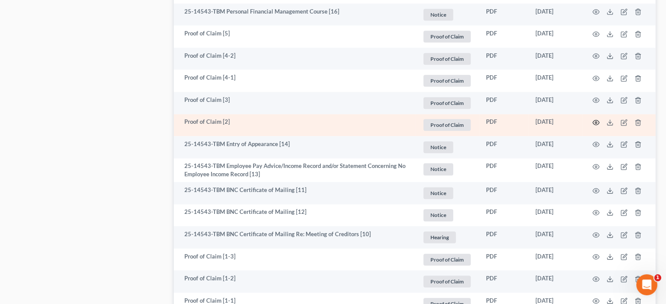
click at [597, 123] on icon "button" at bounding box center [595, 122] width 7 height 7
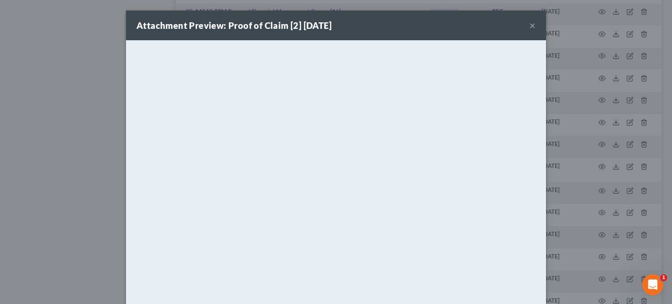
click at [530, 26] on button "×" at bounding box center [532, 25] width 6 height 11
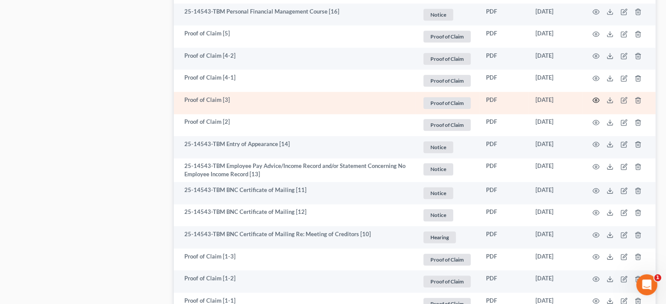
click at [596, 98] on icon "button" at bounding box center [595, 100] width 7 height 7
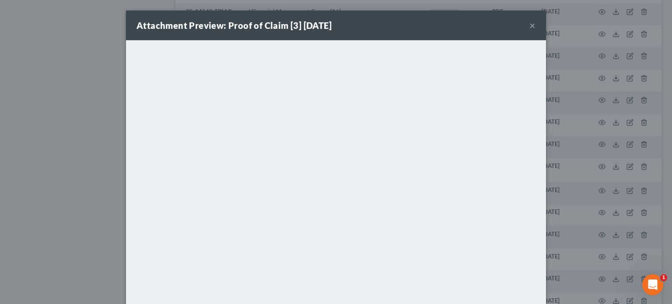
click at [531, 26] on button "×" at bounding box center [532, 25] width 6 height 11
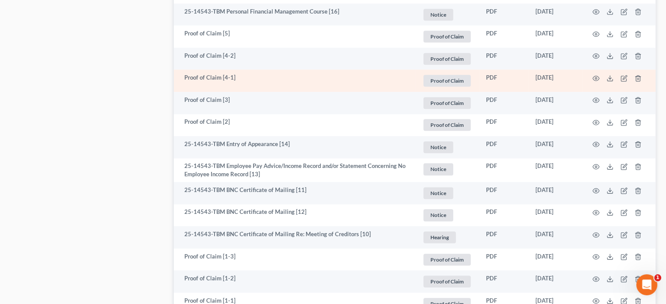
click at [242, 78] on td "Proof of Claim [4-1]" at bounding box center [294, 81] width 241 height 22
click at [597, 77] on icon "button" at bounding box center [595, 78] width 7 height 7
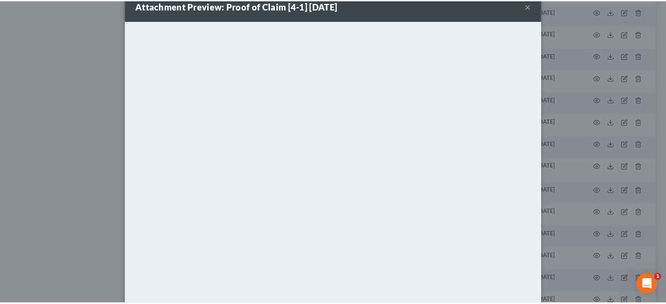
scroll to position [0, 0]
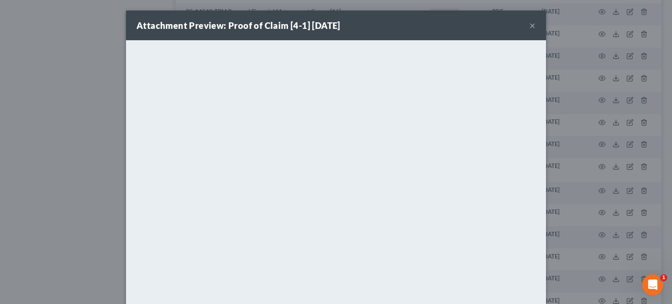
click at [530, 26] on button "×" at bounding box center [532, 25] width 6 height 11
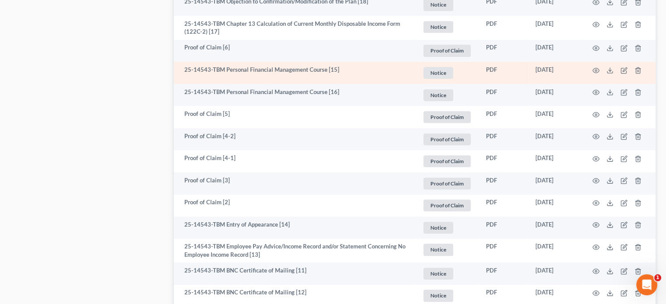
scroll to position [569, 0]
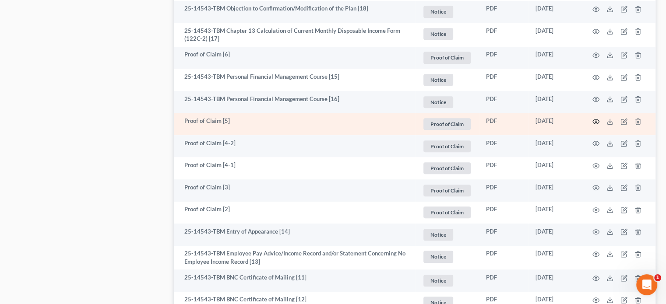
click at [597, 121] on icon "button" at bounding box center [595, 121] width 7 height 7
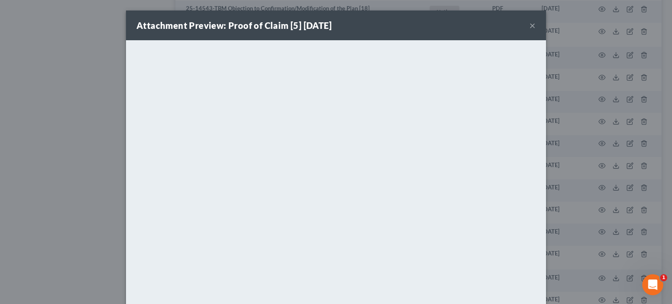
drag, startPoint x: 528, startPoint y: 26, endPoint x: 475, endPoint y: 40, distance: 54.5
click at [529, 26] on button "×" at bounding box center [532, 25] width 6 height 11
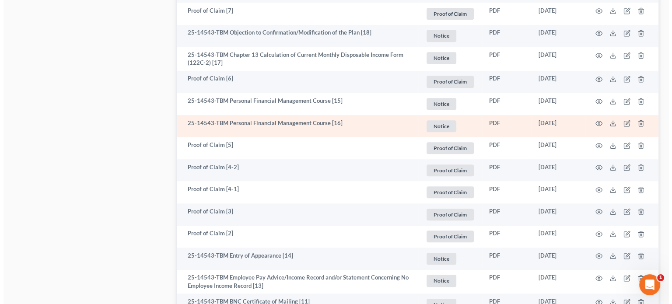
scroll to position [525, 0]
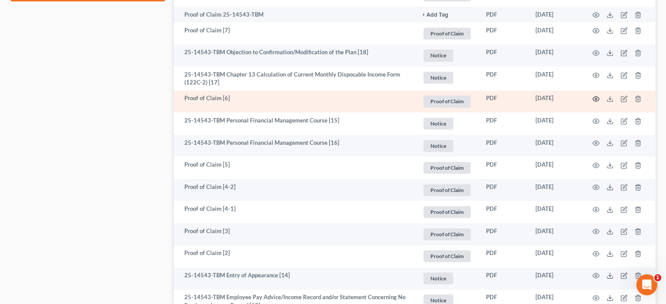
click at [594, 99] on icon "button" at bounding box center [595, 98] width 7 height 7
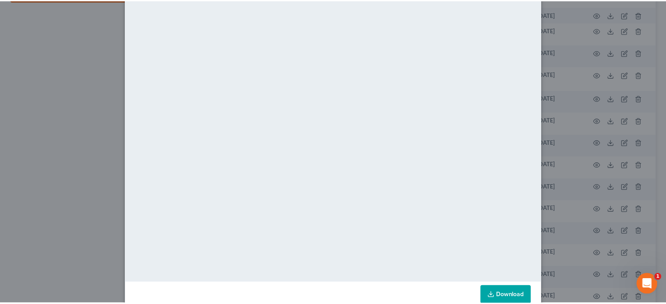
scroll to position [0, 0]
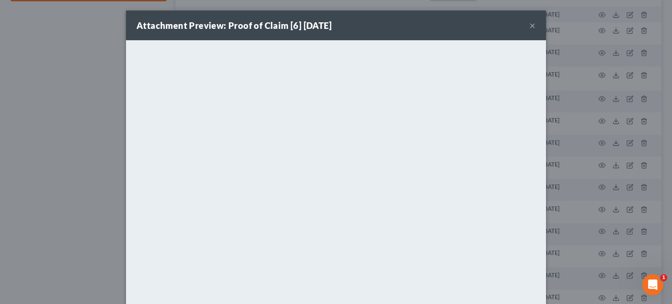
click at [529, 27] on button "×" at bounding box center [532, 25] width 6 height 11
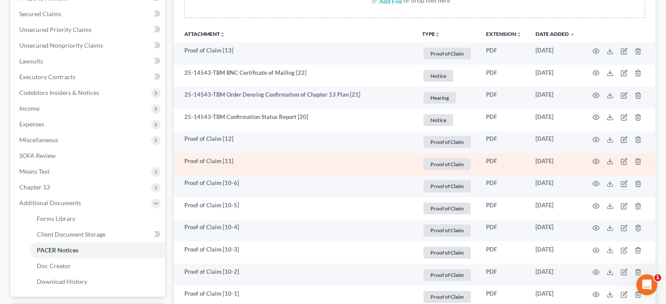
scroll to position [175, 0]
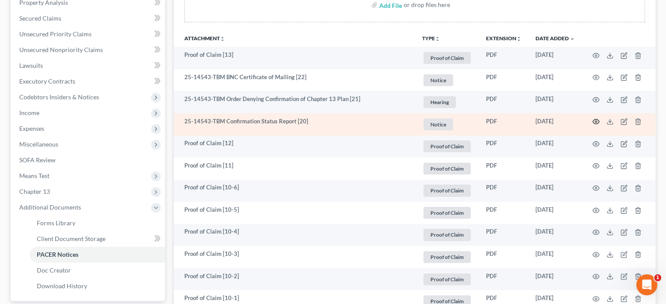
click at [595, 122] on circle "button" at bounding box center [596, 122] width 2 height 2
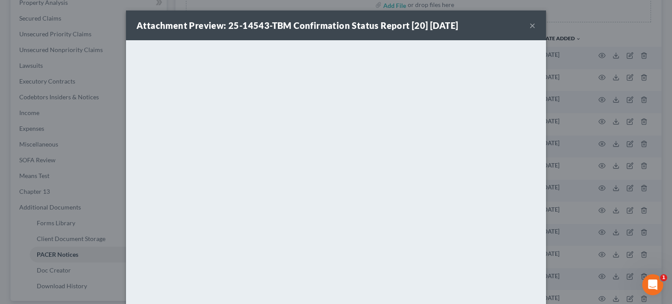
click at [529, 25] on button "×" at bounding box center [532, 25] width 6 height 11
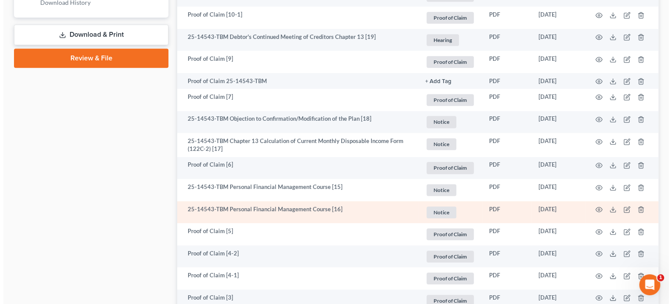
scroll to position [438, 0]
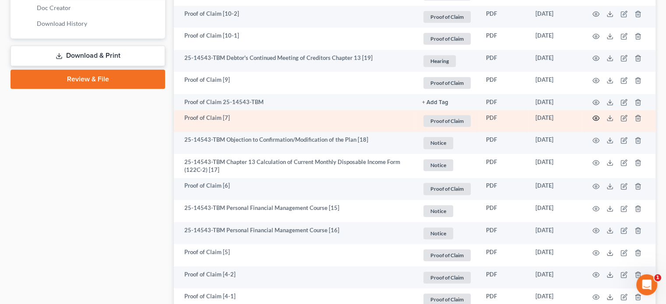
click at [595, 119] on icon "button" at bounding box center [595, 118] width 7 height 7
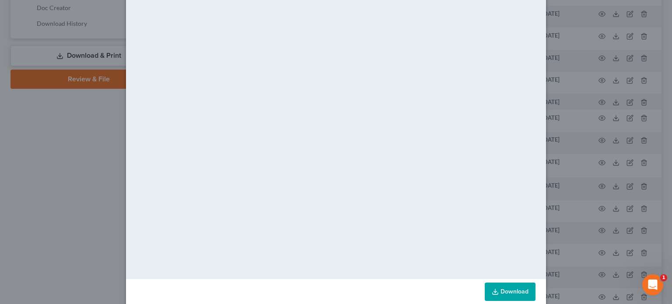
scroll to position [62, 0]
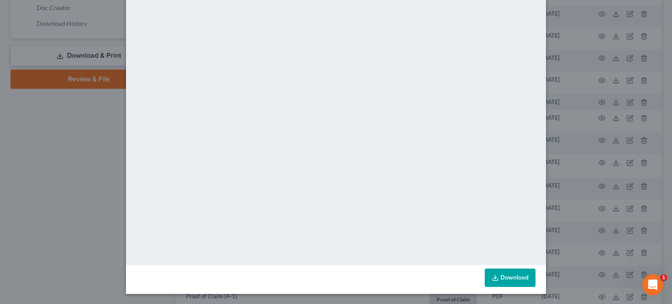
click at [515, 278] on link "Download" at bounding box center [510, 278] width 51 height 18
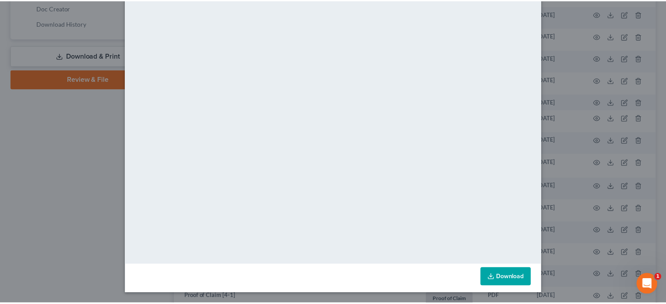
scroll to position [0, 0]
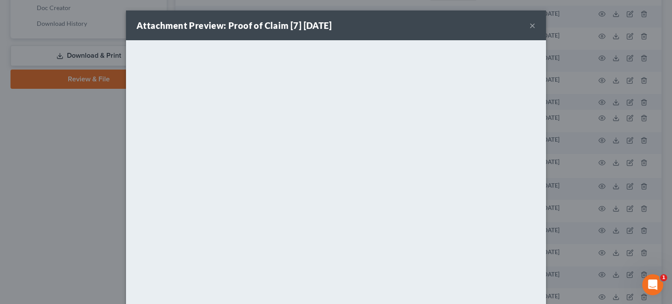
click at [529, 25] on button "×" at bounding box center [532, 25] width 6 height 11
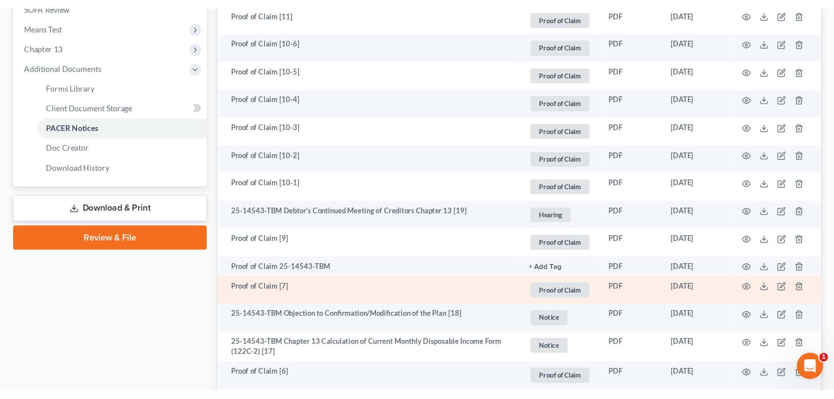
scroll to position [350, 0]
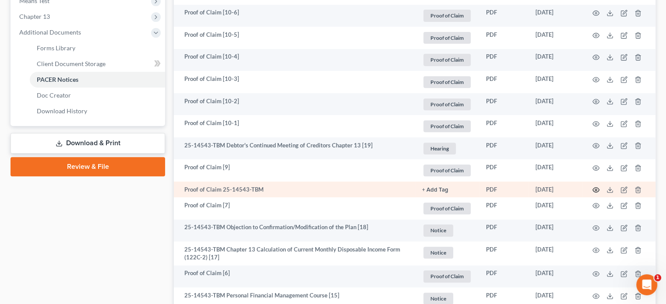
click at [596, 190] on circle "button" at bounding box center [596, 190] width 2 height 2
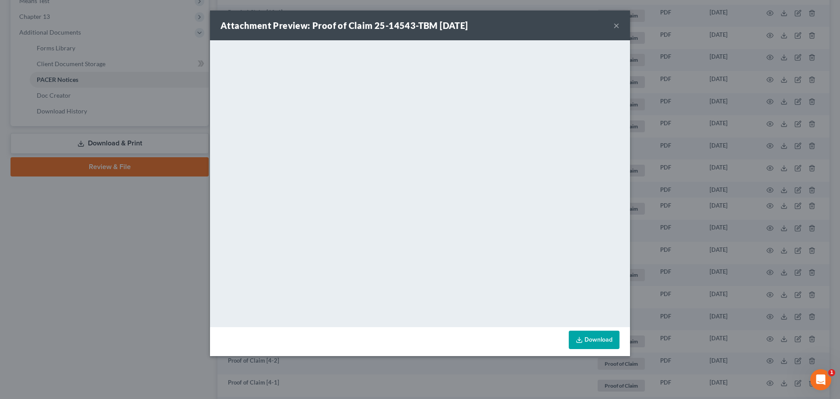
click at [616, 24] on button "×" at bounding box center [616, 25] width 6 height 11
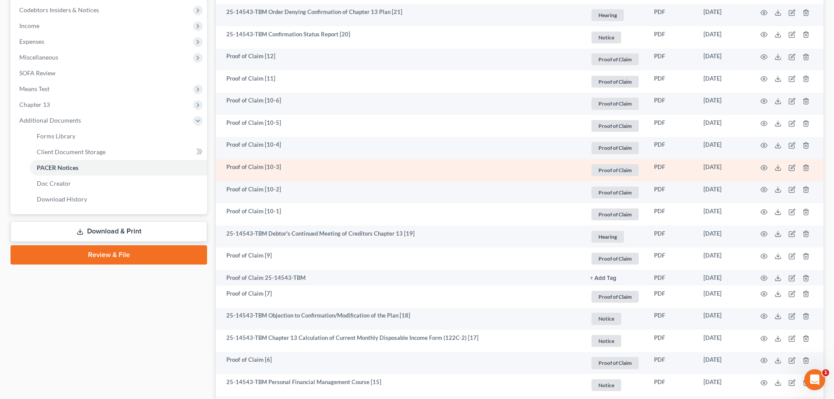
scroll to position [263, 0]
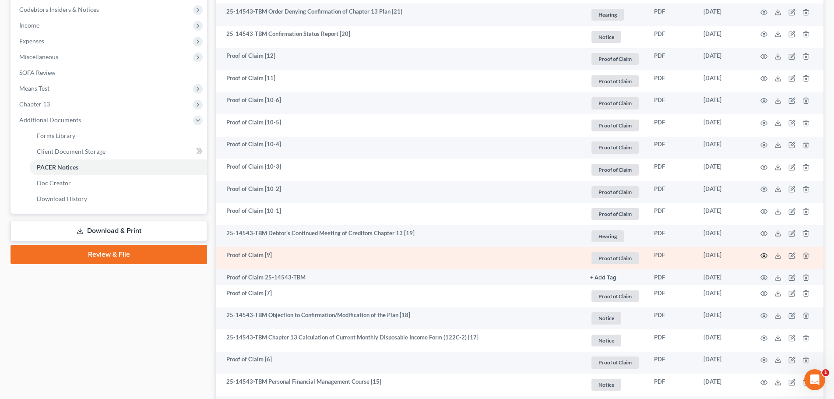
click at [672, 254] on icon "button" at bounding box center [764, 255] width 7 height 5
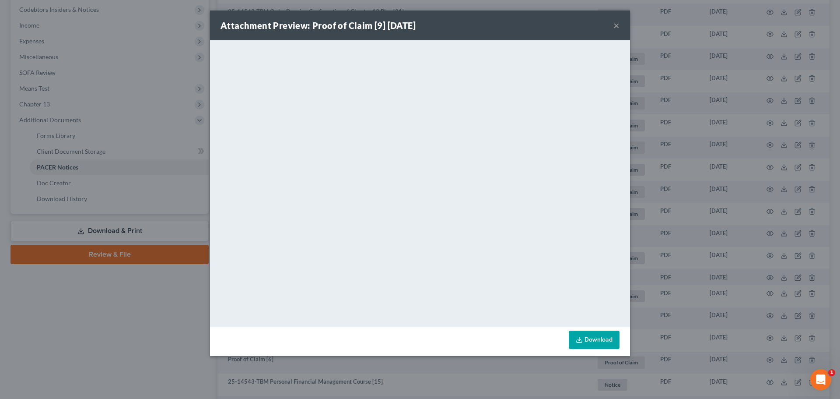
drag, startPoint x: 618, startPoint y: 28, endPoint x: 606, endPoint y: 40, distance: 17.6
click at [618, 28] on button "×" at bounding box center [616, 25] width 6 height 11
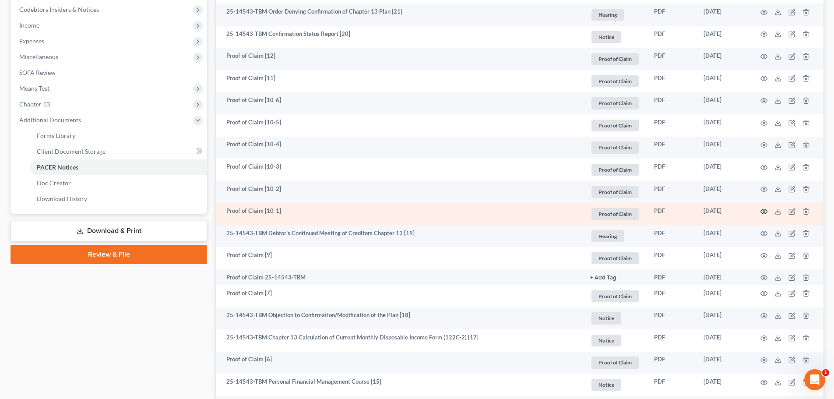
click at [672, 210] on circle "button" at bounding box center [764, 211] width 2 height 2
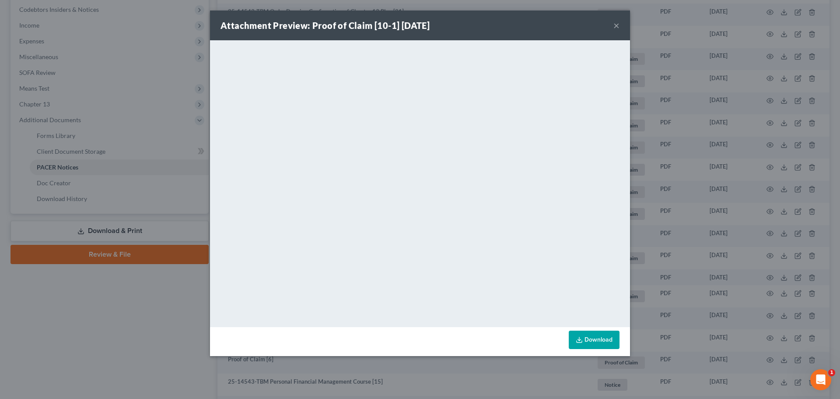
drag, startPoint x: 619, startPoint y: 24, endPoint x: 602, endPoint y: 40, distance: 23.2
click at [619, 24] on button "×" at bounding box center [616, 25] width 6 height 11
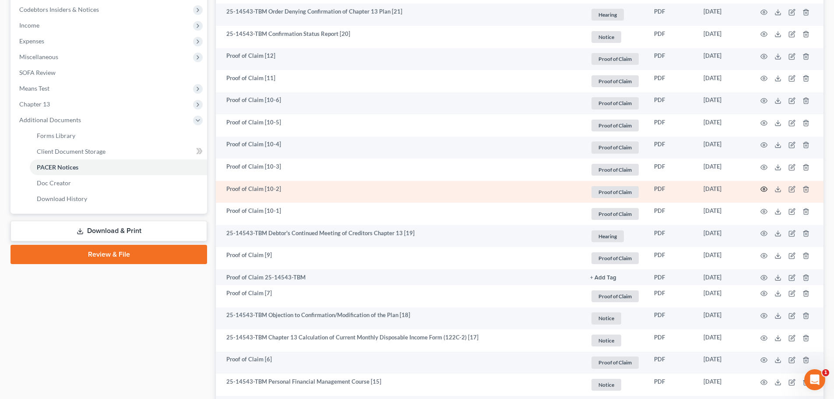
click at [672, 189] on icon "button" at bounding box center [763, 189] width 7 height 7
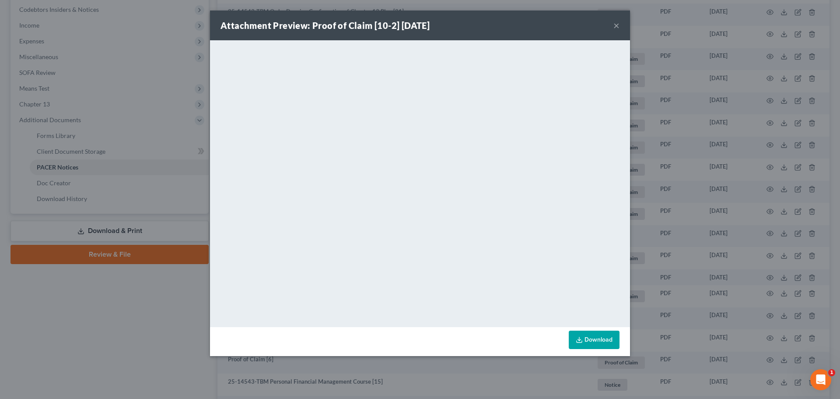
click at [617, 26] on button "×" at bounding box center [616, 25] width 6 height 11
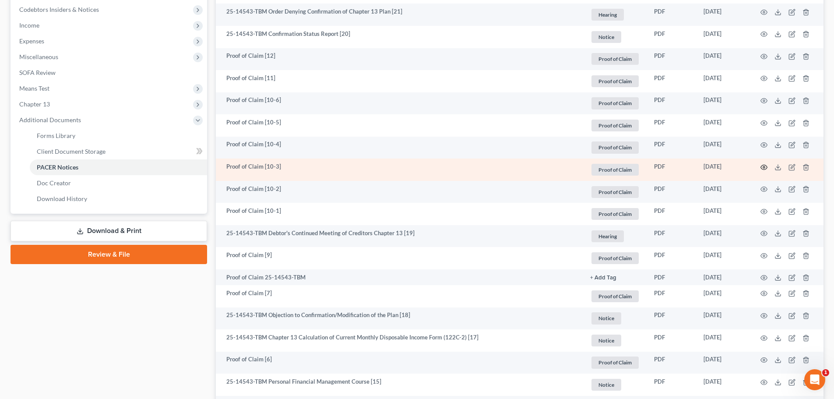
click at [672, 167] on icon "button" at bounding box center [763, 167] width 7 height 7
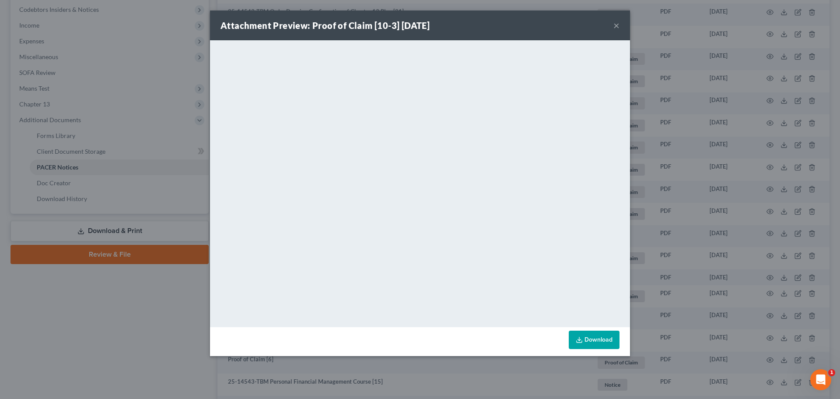
click at [618, 27] on button "×" at bounding box center [616, 25] width 6 height 11
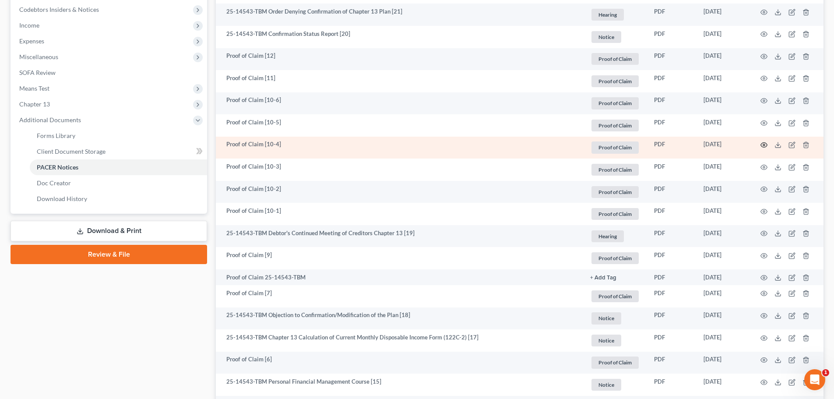
click at [672, 144] on icon "button" at bounding box center [763, 144] width 7 height 7
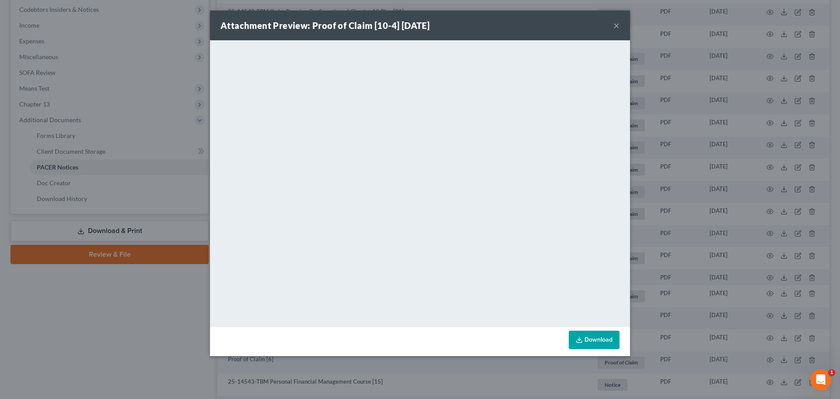
click at [618, 25] on button "×" at bounding box center [616, 25] width 6 height 11
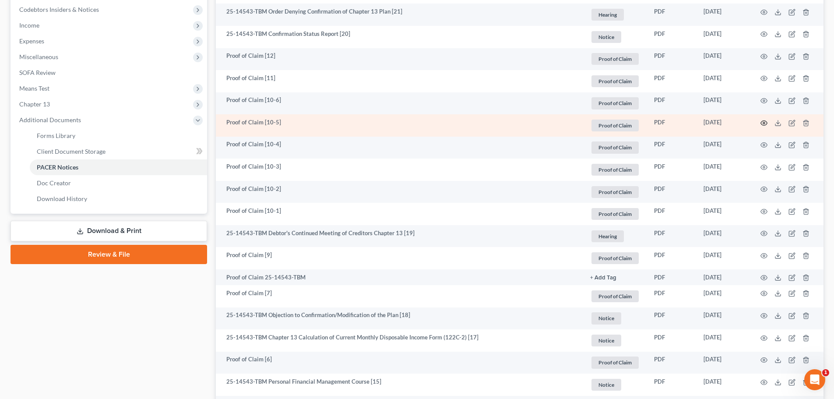
click at [672, 122] on icon "button" at bounding box center [763, 122] width 7 height 7
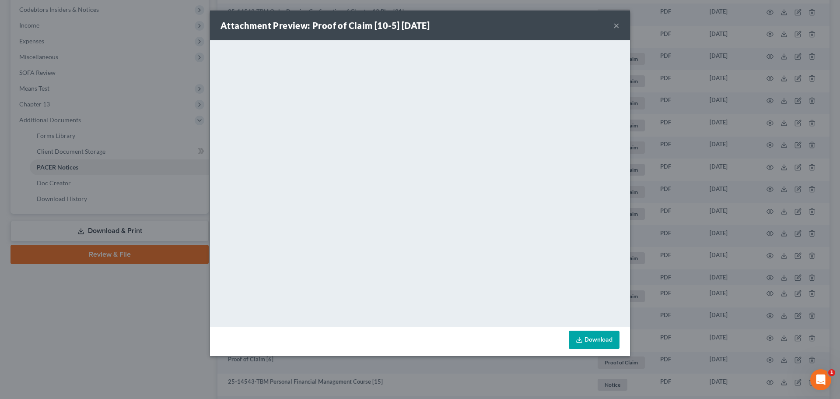
click at [616, 25] on button "×" at bounding box center [616, 25] width 6 height 11
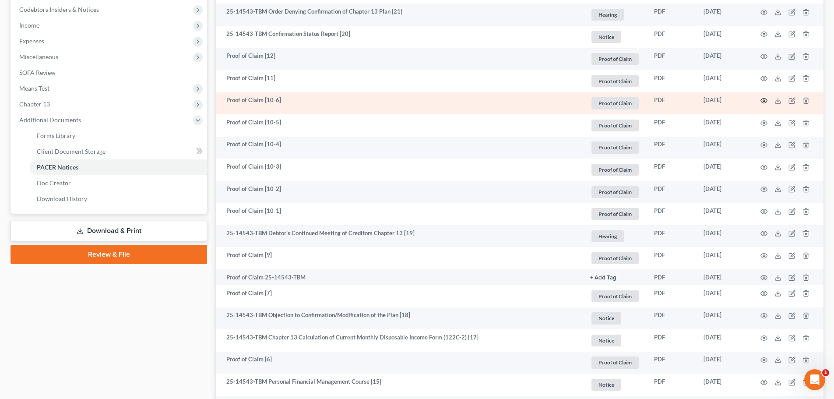
click at [672, 99] on icon "button" at bounding box center [763, 100] width 7 height 7
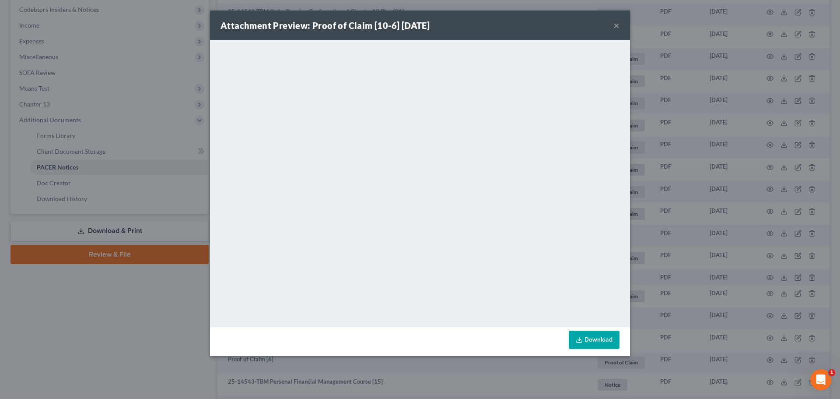
click at [615, 25] on button "×" at bounding box center [616, 25] width 6 height 11
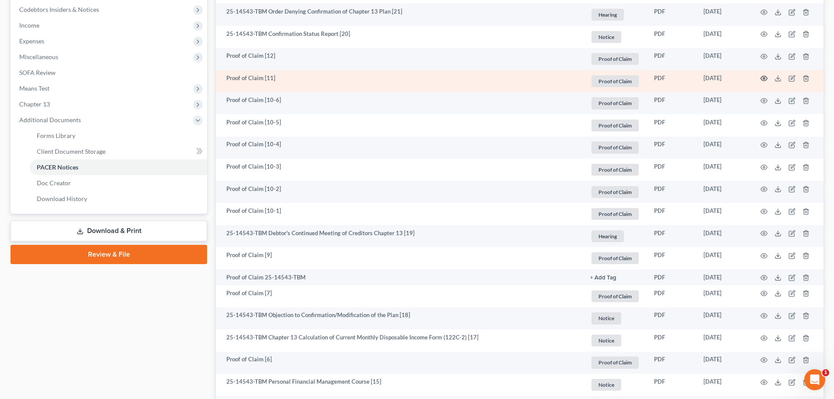
click at [672, 77] on icon "button" at bounding box center [763, 78] width 7 height 7
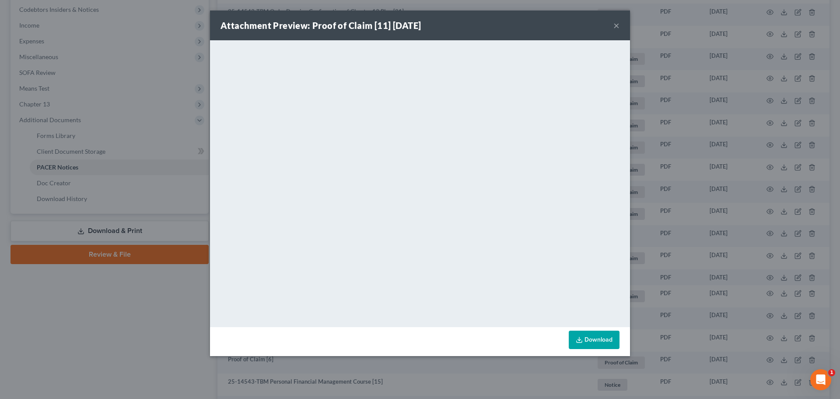
click at [619, 25] on button "×" at bounding box center [616, 25] width 6 height 11
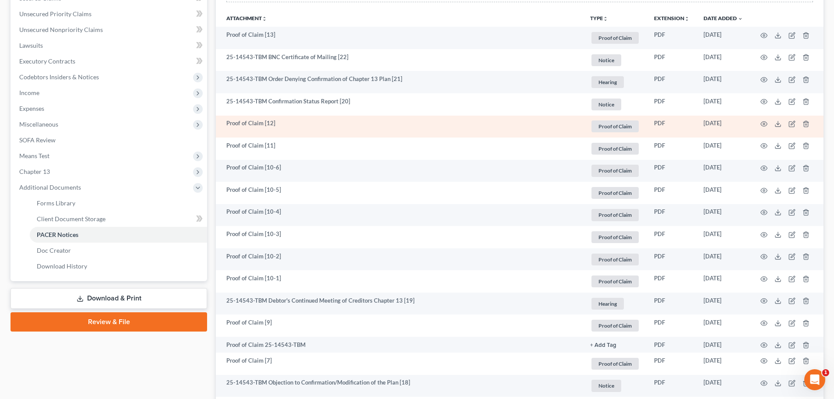
scroll to position [175, 0]
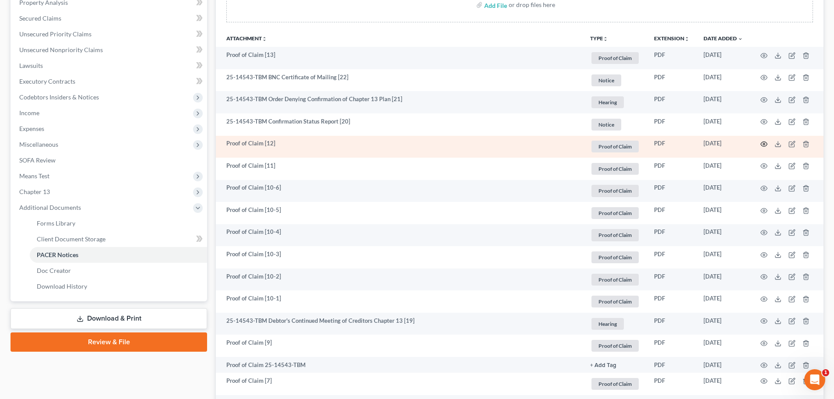
click at [672, 143] on icon "button" at bounding box center [763, 143] width 7 height 7
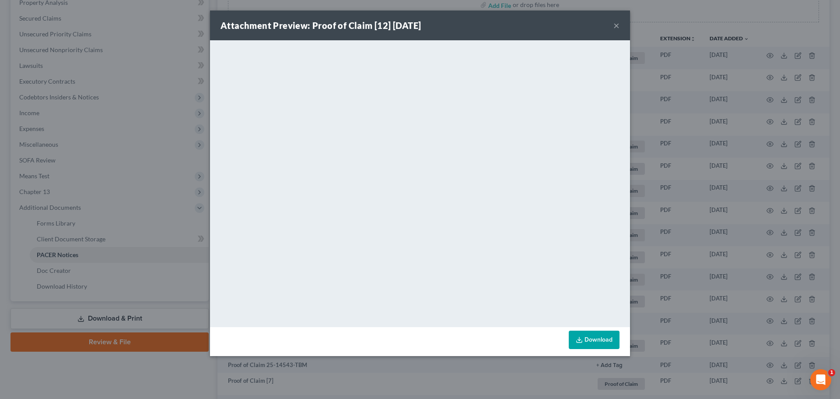
click at [618, 26] on button "×" at bounding box center [616, 25] width 6 height 11
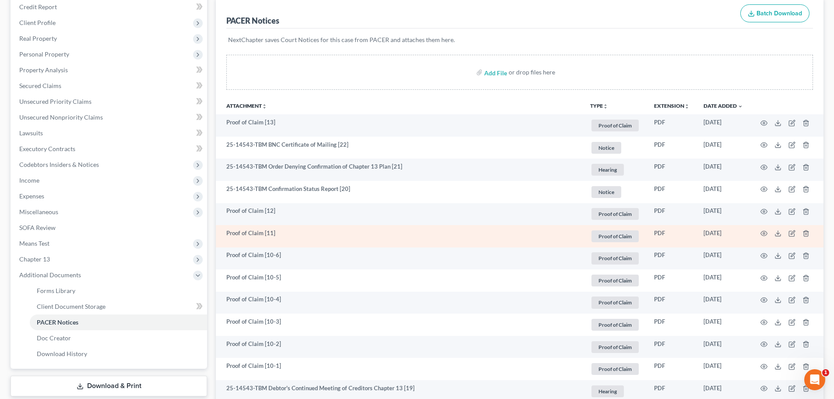
scroll to position [88, 0]
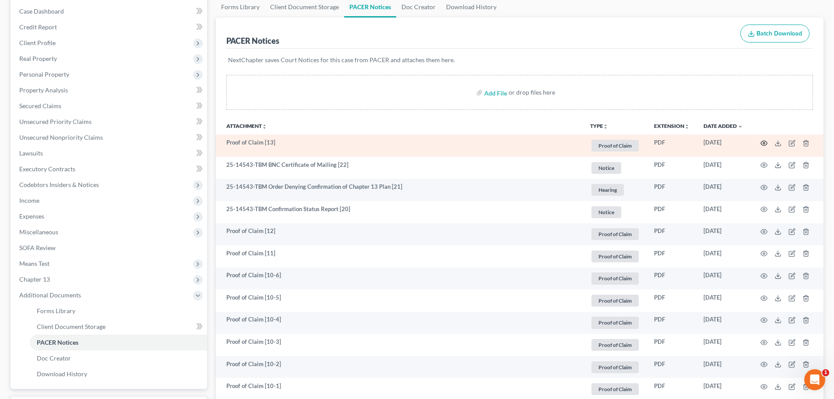
click at [672, 142] on icon "button" at bounding box center [763, 143] width 7 height 7
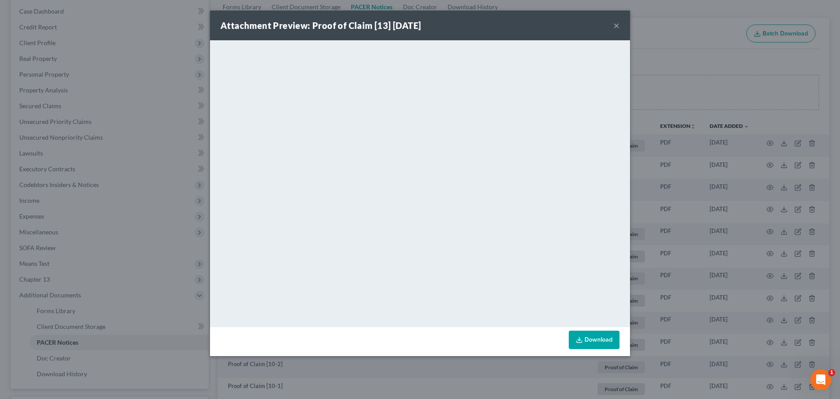
drag, startPoint x: 616, startPoint y: 24, endPoint x: 610, endPoint y: 27, distance: 6.1
click at [616, 24] on button "×" at bounding box center [616, 25] width 6 height 11
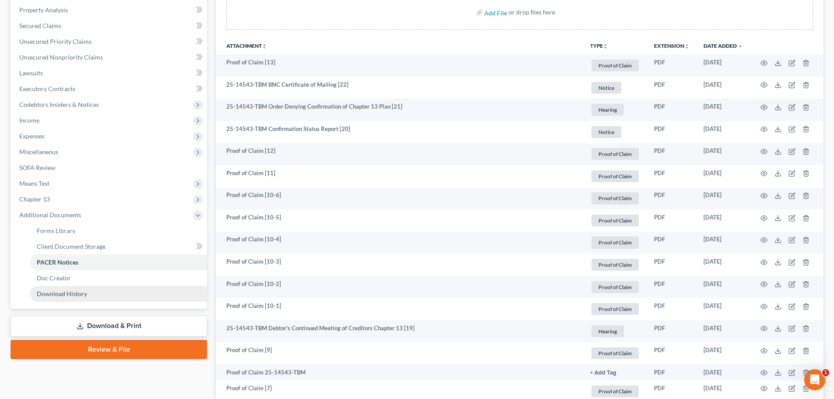
scroll to position [219, 0]
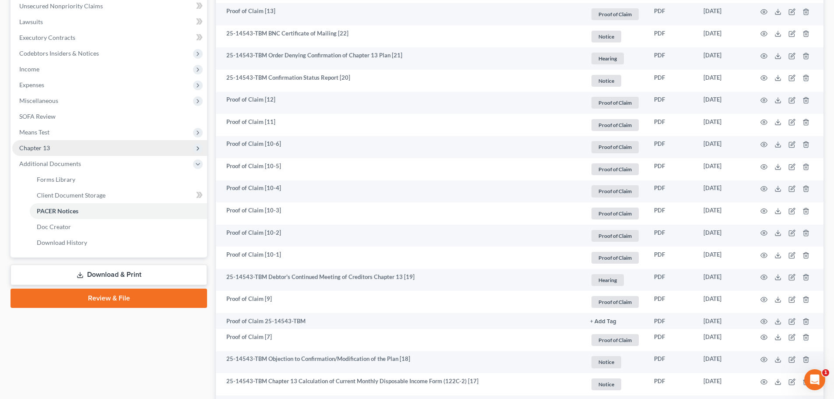
click at [46, 146] on span "Chapter 13" at bounding box center [34, 147] width 31 height 7
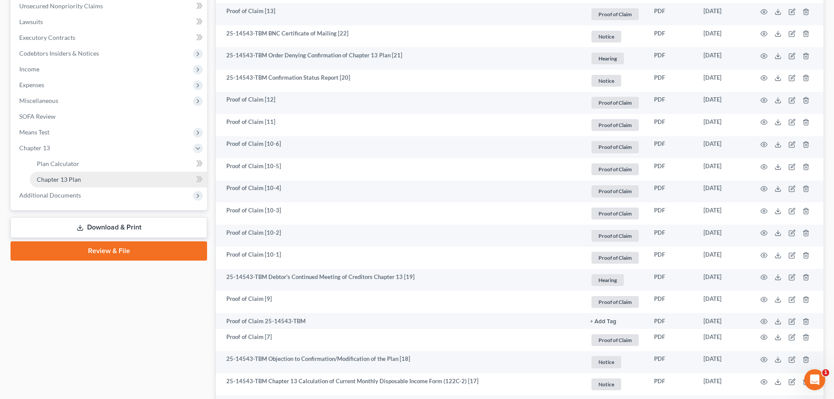
click at [67, 179] on span "Chapter 13 Plan" at bounding box center [59, 178] width 44 height 7
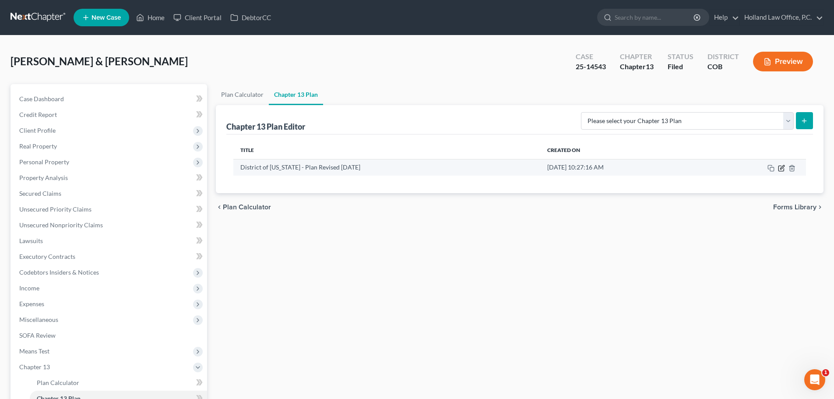
click at [672, 168] on icon "button" at bounding box center [782, 167] width 4 height 4
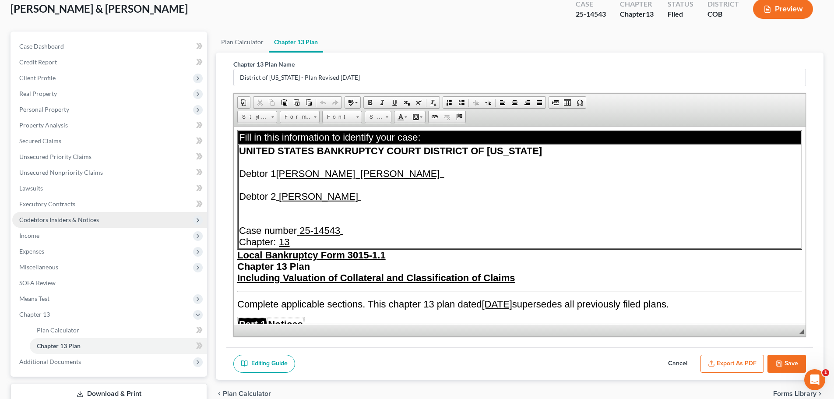
scroll to position [114, 0]
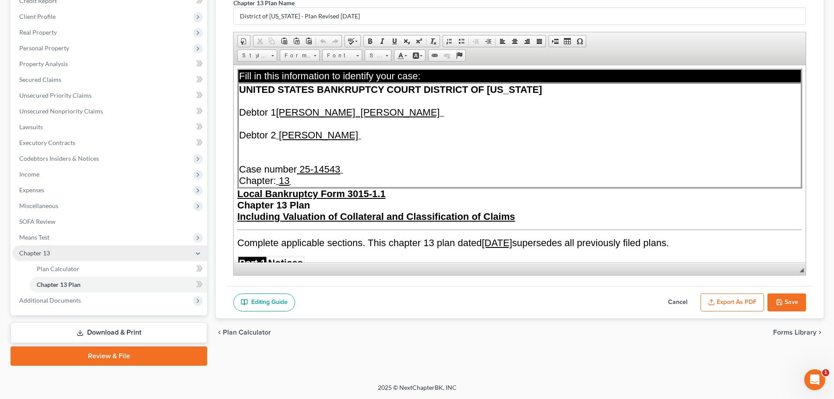
drag, startPoint x: 43, startPoint y: 255, endPoint x: 43, endPoint y: 249, distance: 5.7
click at [43, 255] on span "Chapter 13" at bounding box center [34, 252] width 31 height 7
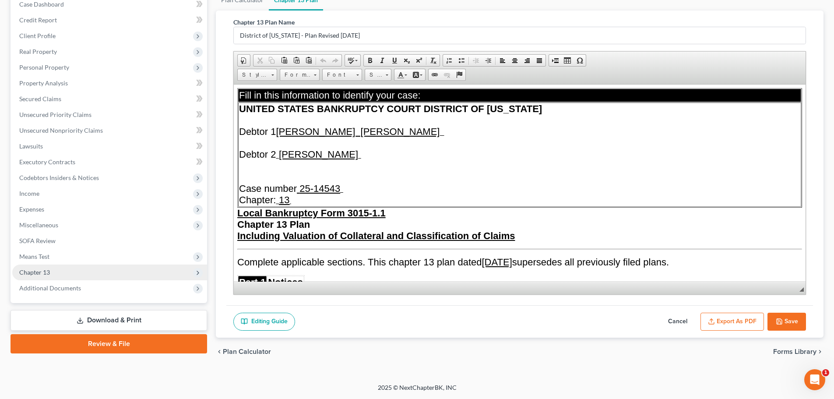
scroll to position [94, 0]
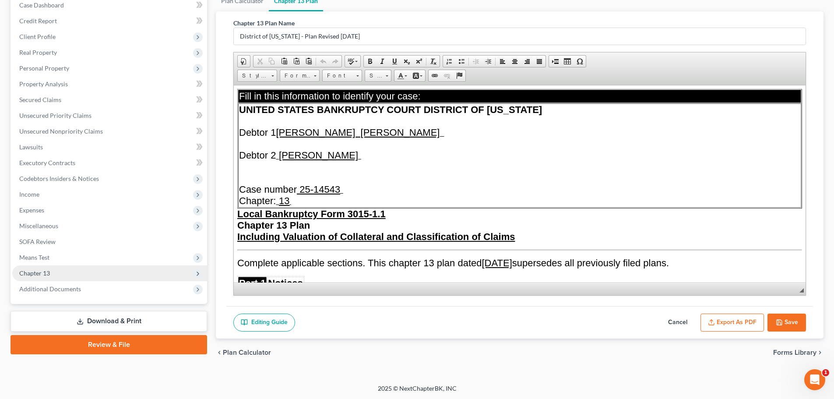
click at [49, 273] on span "Chapter 13" at bounding box center [34, 272] width 31 height 7
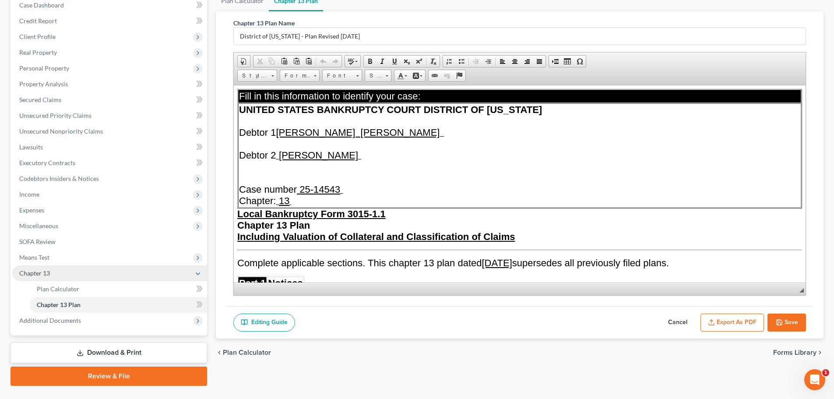
scroll to position [114, 0]
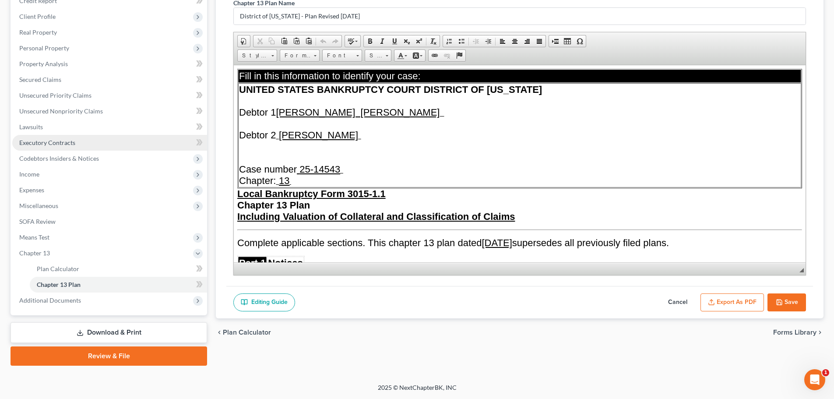
click at [46, 146] on span "Executory Contracts" at bounding box center [47, 142] width 56 height 7
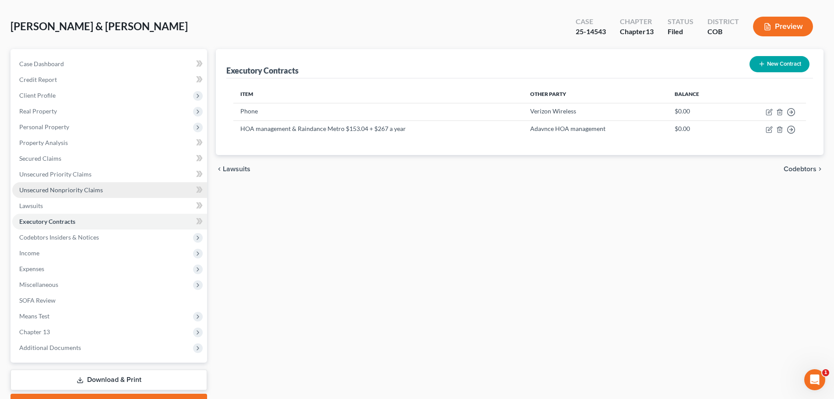
scroll to position [82, 0]
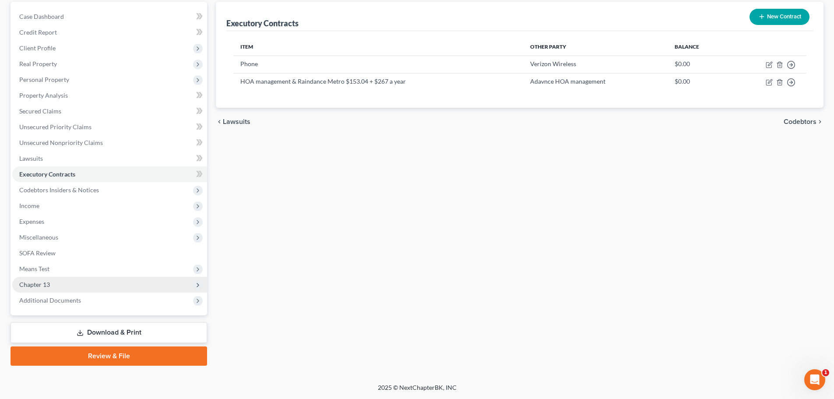
click at [44, 279] on span "Chapter 13" at bounding box center [109, 285] width 195 height 16
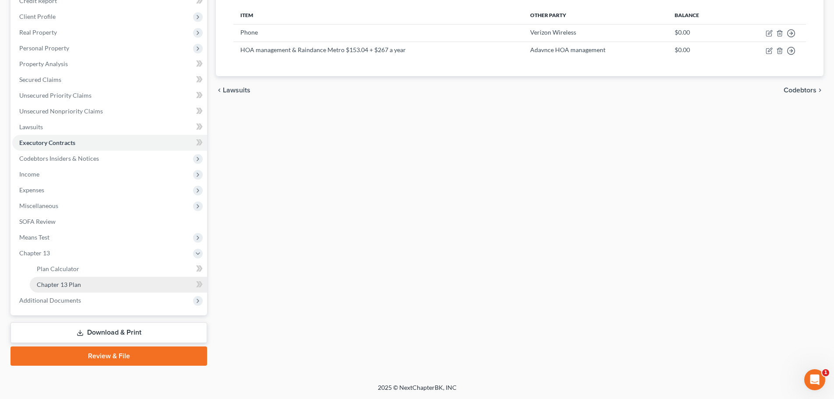
click at [69, 283] on span "Chapter 13 Plan" at bounding box center [59, 283] width 44 height 7
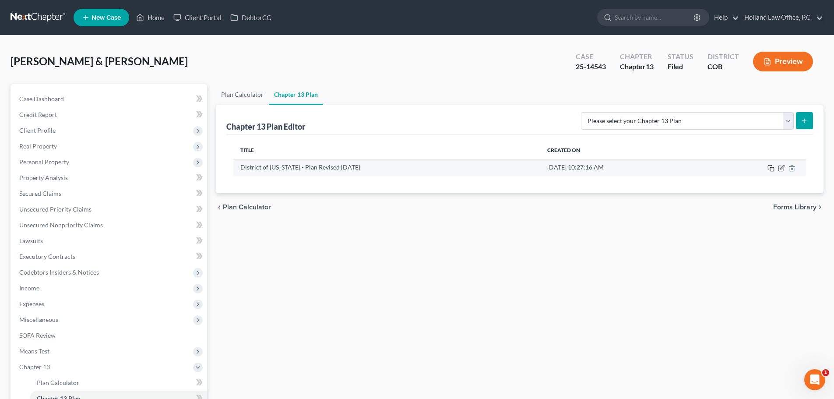
click at [672, 168] on icon "button" at bounding box center [770, 168] width 7 height 7
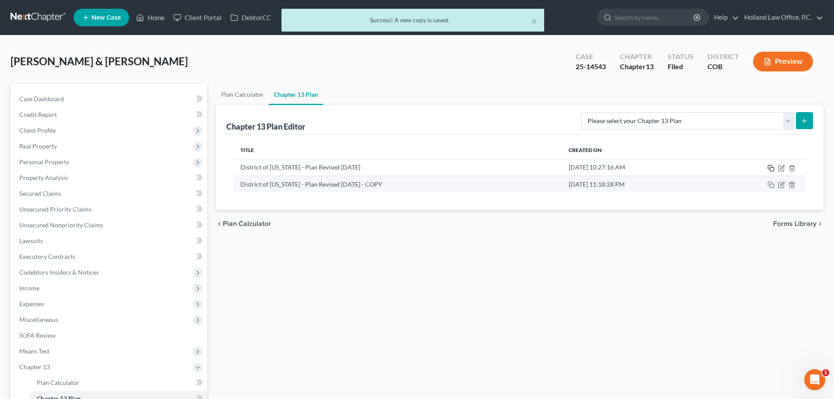
scroll to position [44, 0]
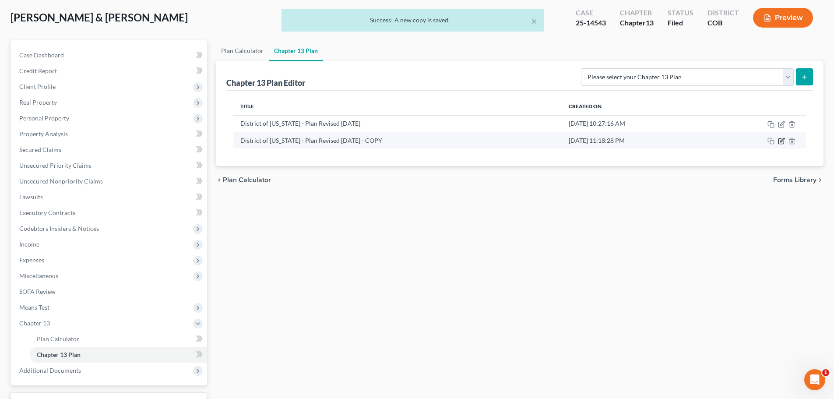
click at [672, 141] on icon "button" at bounding box center [781, 140] width 7 height 7
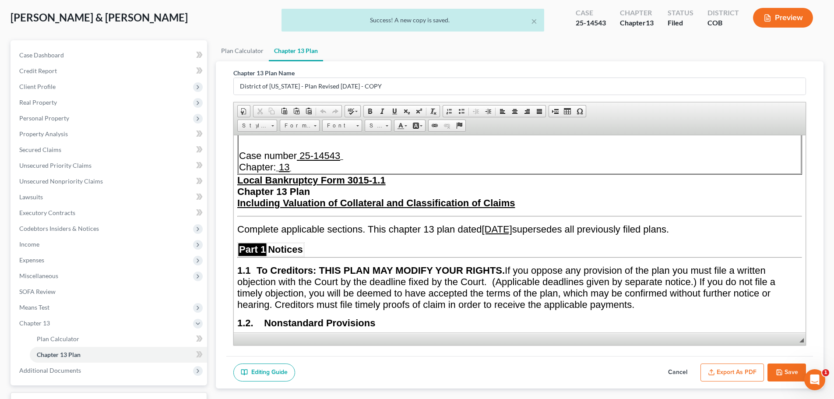
scroll to position [88, 0]
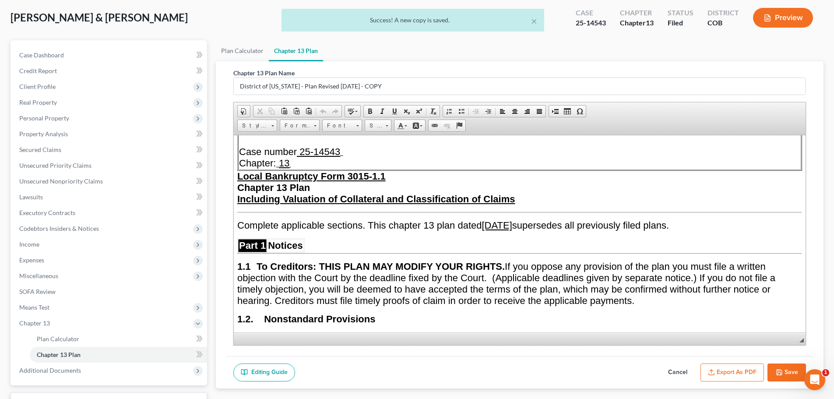
click at [512, 224] on u "[DATE]" at bounding box center [497, 224] width 30 height 11
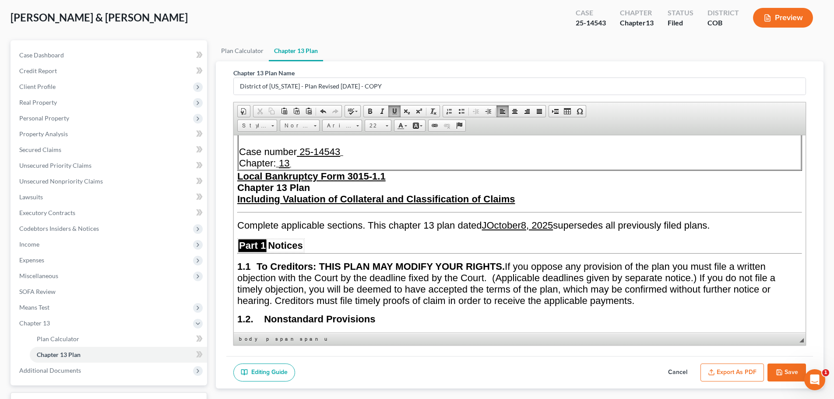
click at [527, 224] on u "JOctober8 , 2025" at bounding box center [517, 224] width 71 height 11
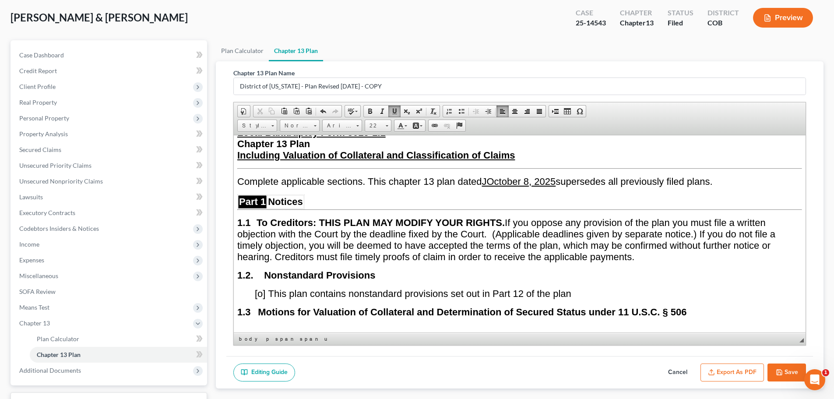
click at [491, 175] on u "JOctober 8 , 2025" at bounding box center [519, 180] width 74 height 11
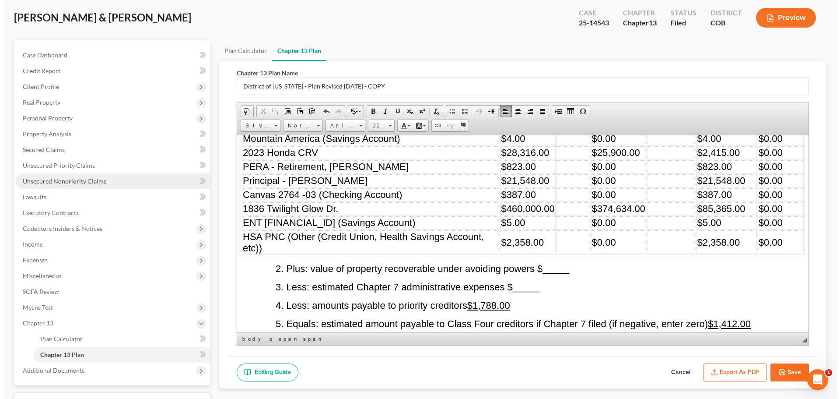
scroll to position [0, 0]
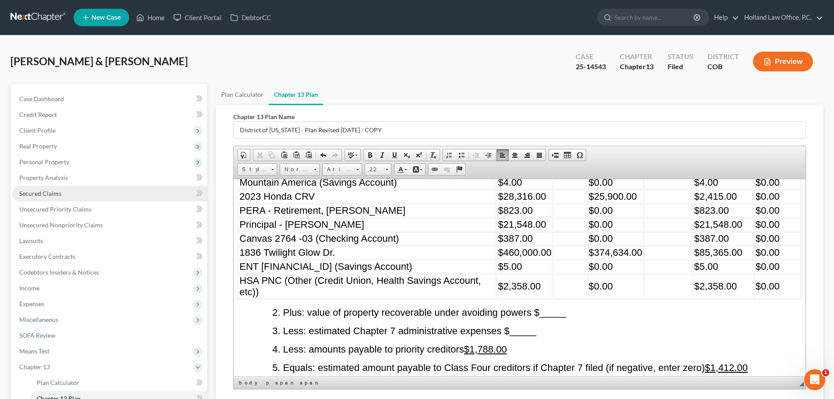
click at [45, 196] on span "Secured Claims" at bounding box center [40, 192] width 42 height 7
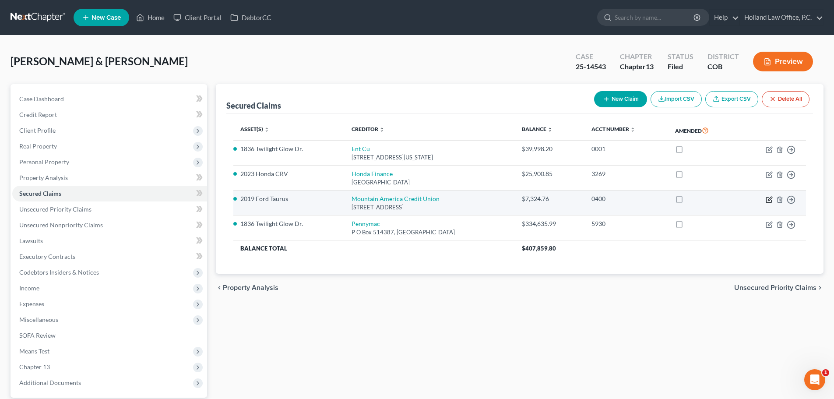
click at [672, 201] on icon "button" at bounding box center [768, 199] width 7 height 7
select select "46"
select select "0"
select select "4"
select select "2"
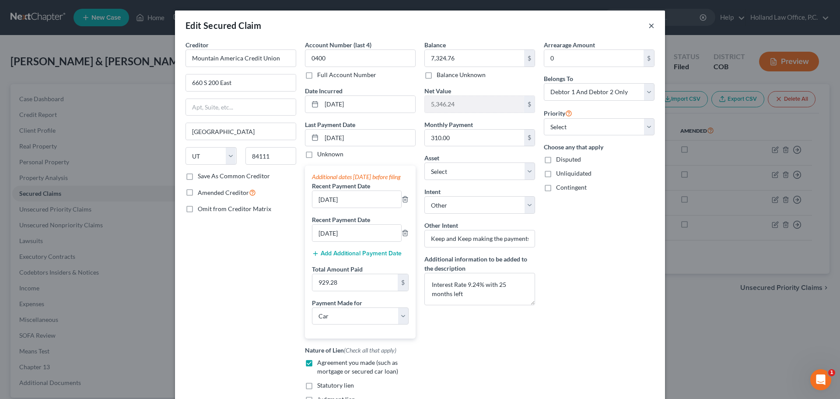
click at [651, 28] on button "×" at bounding box center [651, 25] width 6 height 11
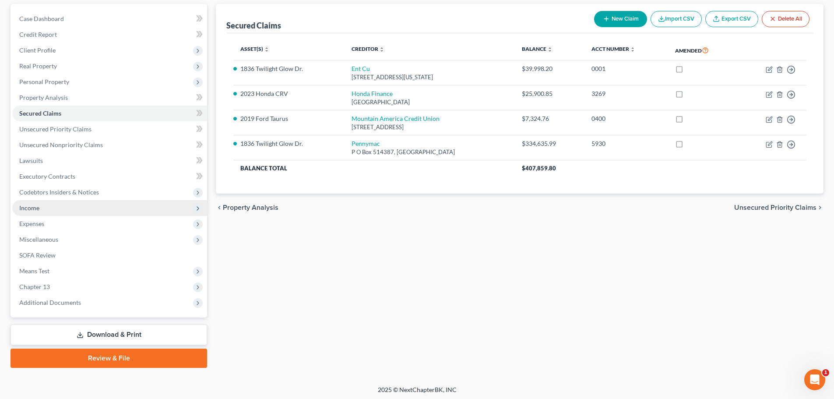
scroll to position [82, 0]
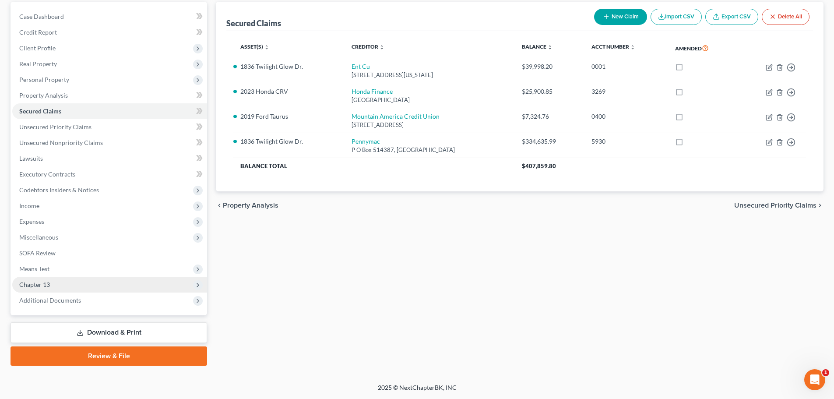
click at [42, 286] on span "Chapter 13" at bounding box center [34, 283] width 31 height 7
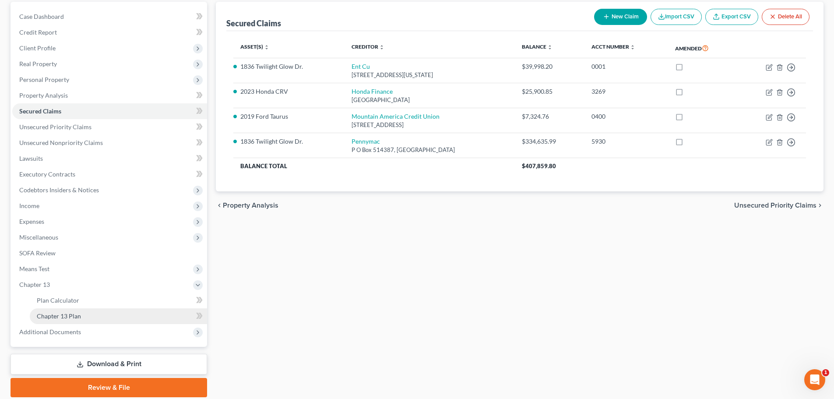
click at [70, 304] on span "Chapter 13 Plan" at bounding box center [59, 315] width 44 height 7
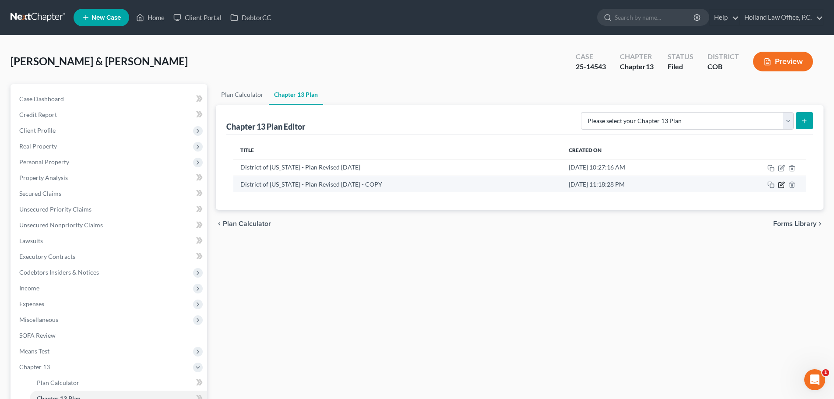
click at [672, 184] on icon "button" at bounding box center [781, 184] width 7 height 7
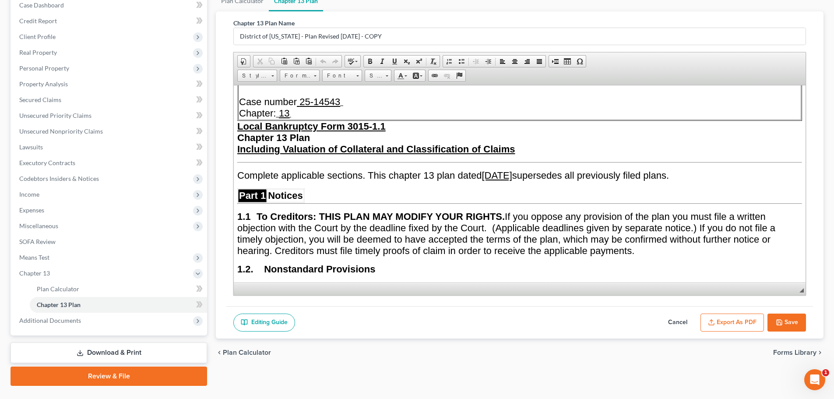
scroll to position [99, 0]
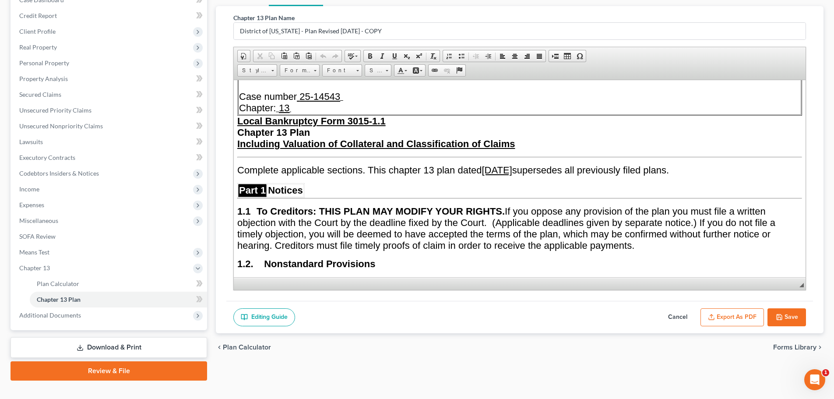
click at [672, 304] on button "Export as PDF" at bounding box center [731, 317] width 63 height 18
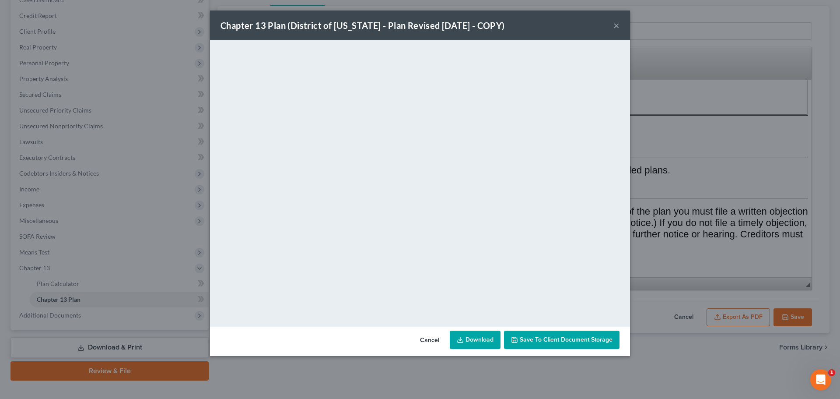
click at [478, 304] on link "Download" at bounding box center [475, 339] width 51 height 18
click at [614, 26] on button "×" at bounding box center [616, 25] width 6 height 11
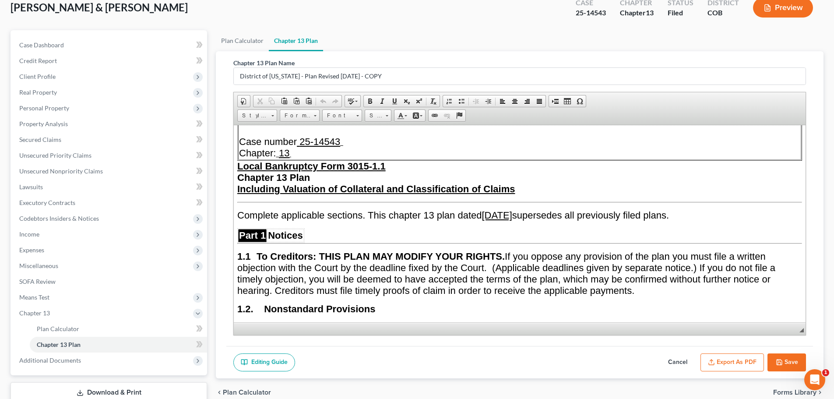
scroll to position [0, 0]
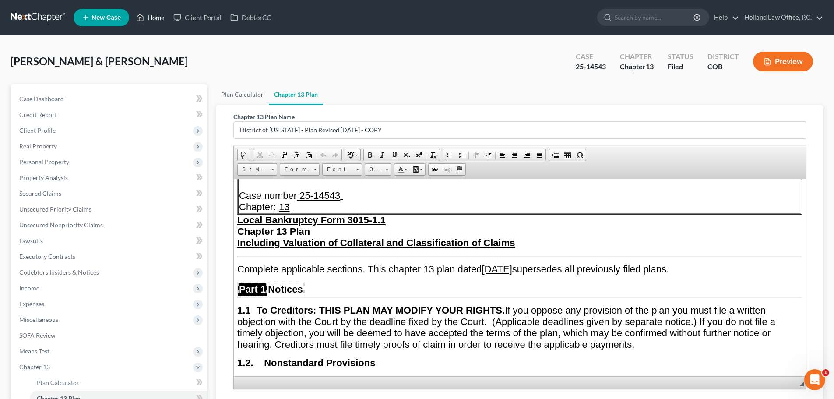
click at [154, 18] on link "Home" at bounding box center [150, 18] width 37 height 16
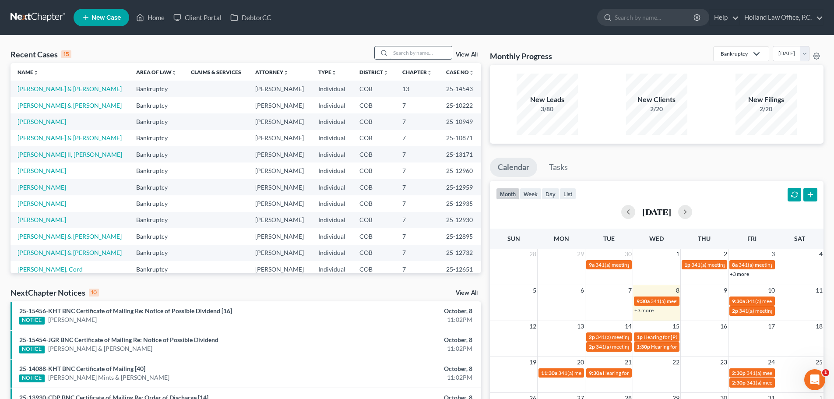
click at [402, 51] on input "search" at bounding box center [420, 52] width 61 height 13
paste input "[PERSON_NAME]"
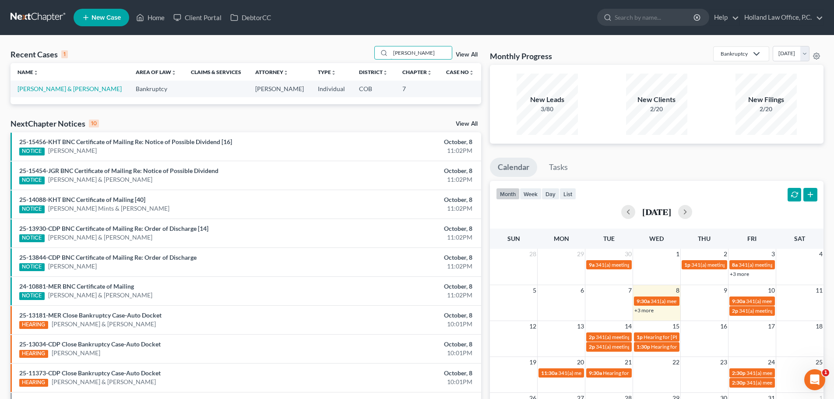
type input "[PERSON_NAME]"
click at [53, 88] on link "[PERSON_NAME] & [PERSON_NAME]" at bounding box center [70, 88] width 104 height 7
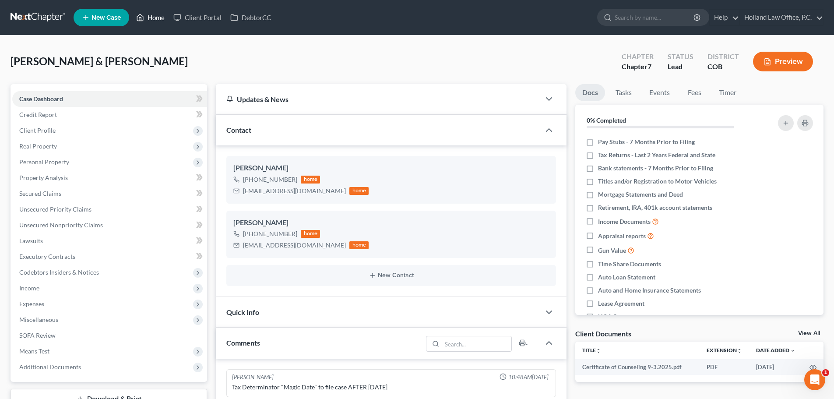
click at [155, 16] on link "Home" at bounding box center [150, 18] width 37 height 16
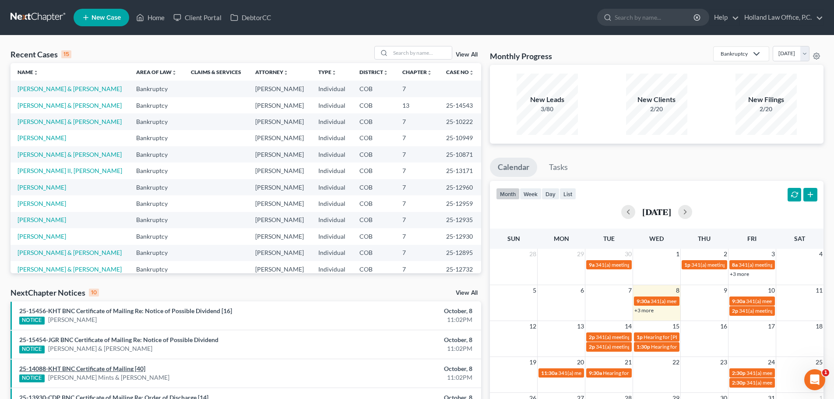
click at [98, 304] on link "25-14088-KHT BNC Certificate of Mailing [40]" at bounding box center [82, 367] width 126 height 7
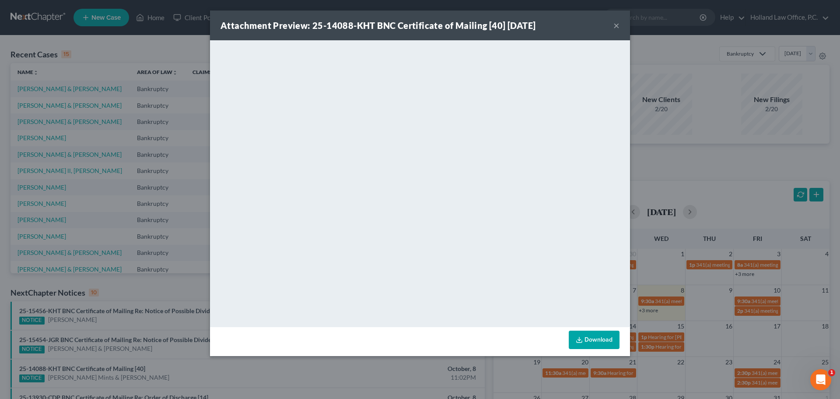
click at [616, 26] on button "×" at bounding box center [616, 25] width 6 height 11
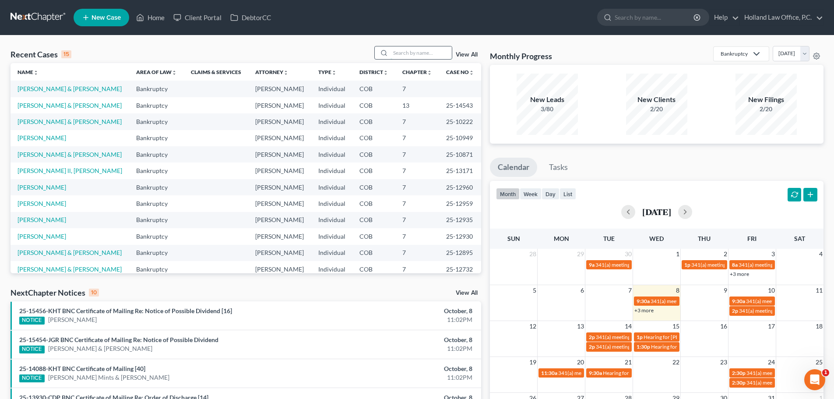
click at [427, 56] on input "search" at bounding box center [420, 52] width 61 height 13
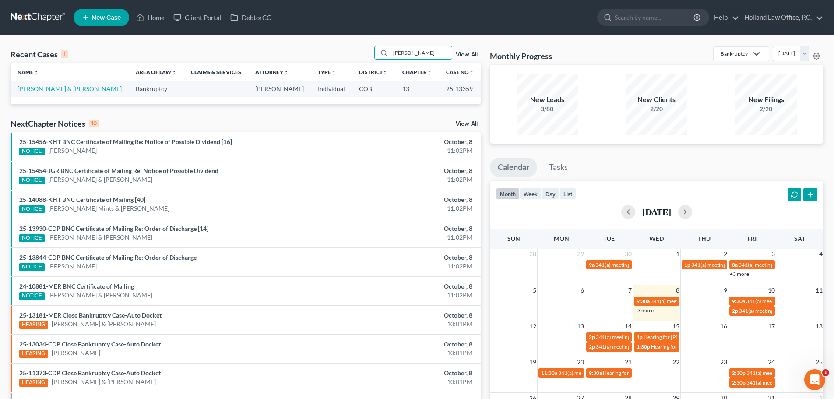
type input "[PERSON_NAME]"
click at [70, 89] on link "[PERSON_NAME] & [PERSON_NAME]" at bounding box center [70, 88] width 104 height 7
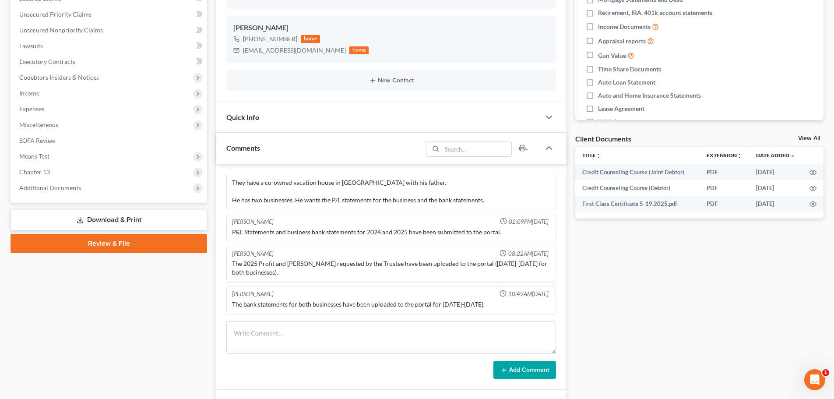
scroll to position [219, 0]
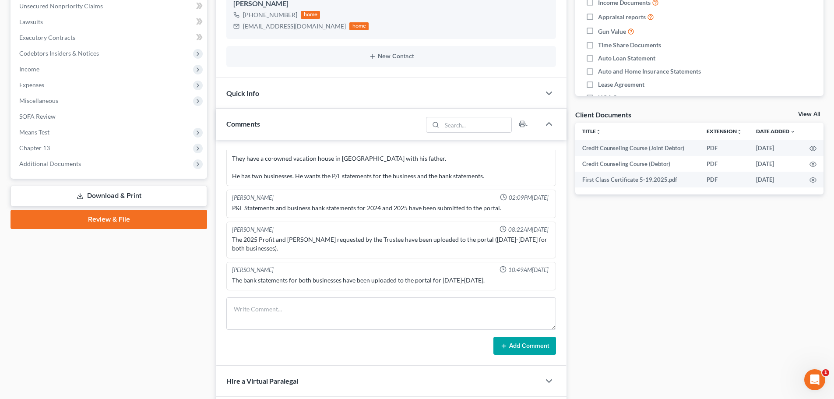
drag, startPoint x: 67, startPoint y: 167, endPoint x: 68, endPoint y: 172, distance: 4.6
click at [67, 167] on span "Additional Documents" at bounding box center [109, 164] width 195 height 16
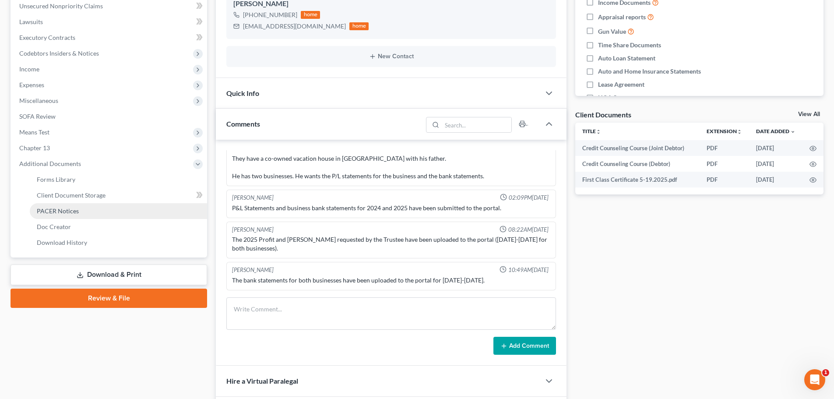
click at [70, 210] on span "PACER Notices" at bounding box center [58, 210] width 42 height 7
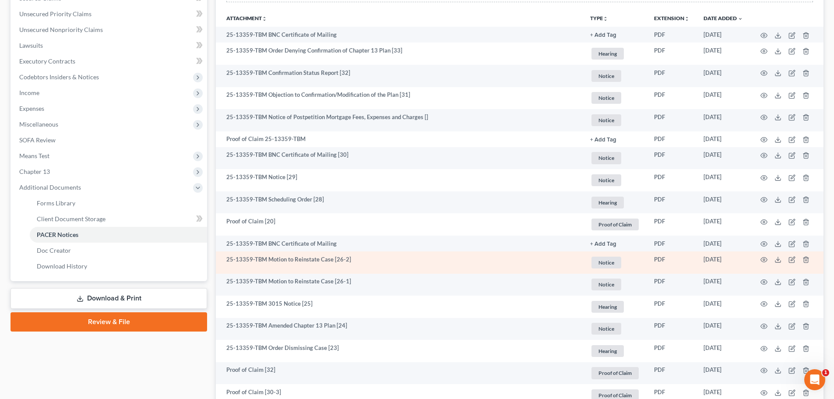
scroll to position [175, 0]
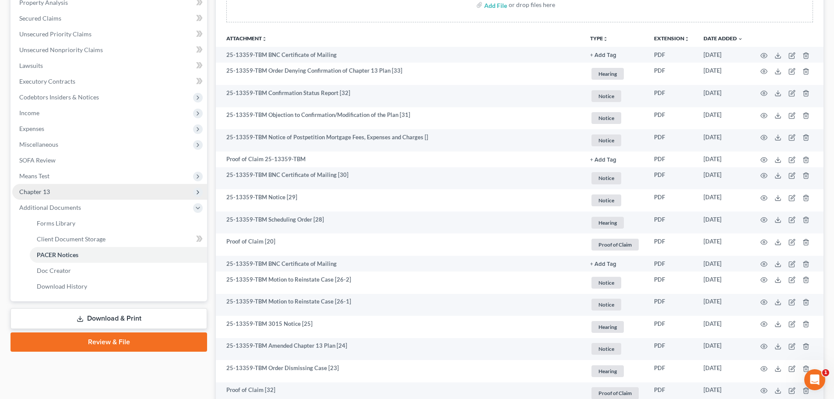
click at [47, 191] on span "Chapter 13" at bounding box center [34, 191] width 31 height 7
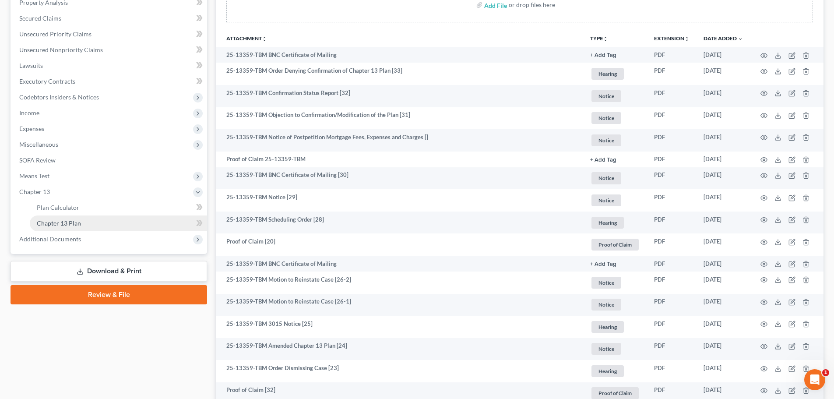
click at [67, 220] on span "Chapter 13 Plan" at bounding box center [59, 222] width 44 height 7
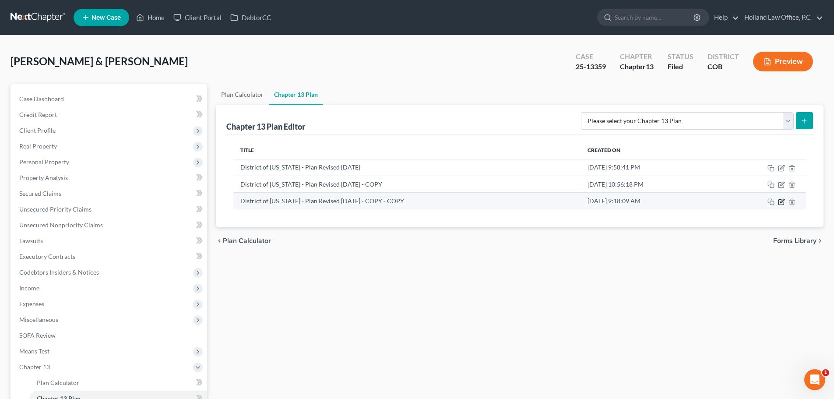
click at [672, 202] on icon "button" at bounding box center [781, 201] width 7 height 7
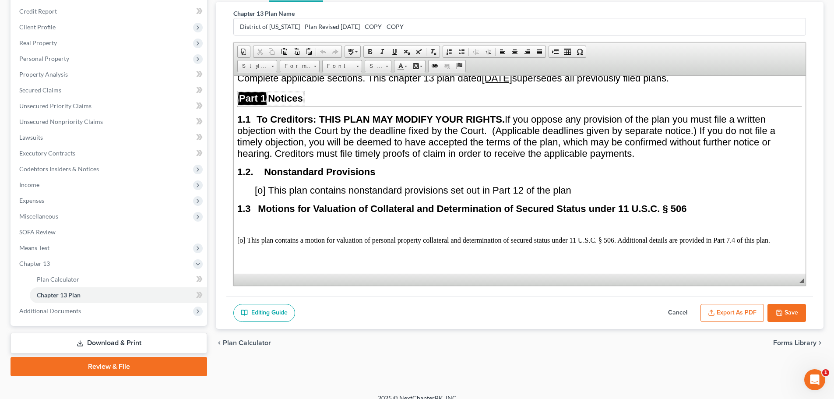
scroll to position [114, 0]
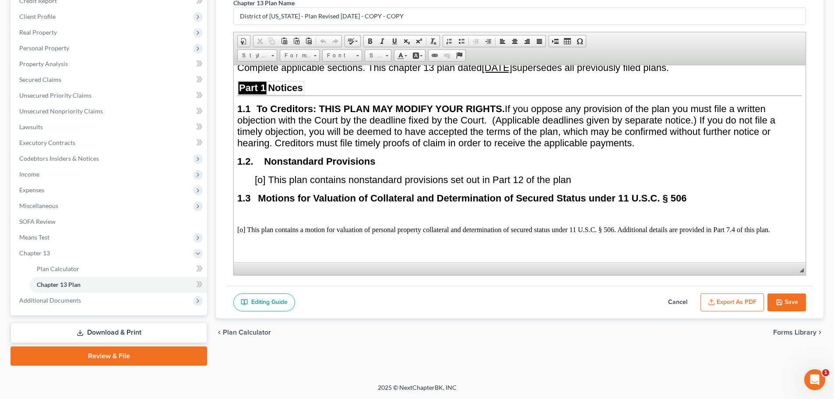
click at [672, 300] on button "Export as PDF" at bounding box center [731, 302] width 63 height 18
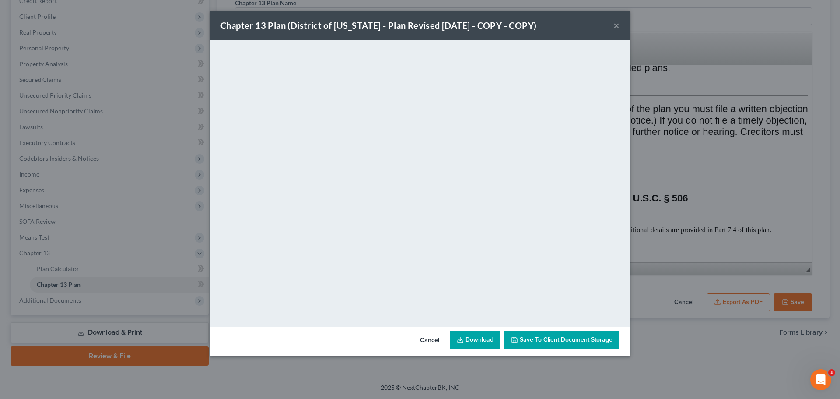
click at [491, 304] on link "Download" at bounding box center [475, 339] width 51 height 18
click at [616, 23] on button "×" at bounding box center [616, 25] width 6 height 11
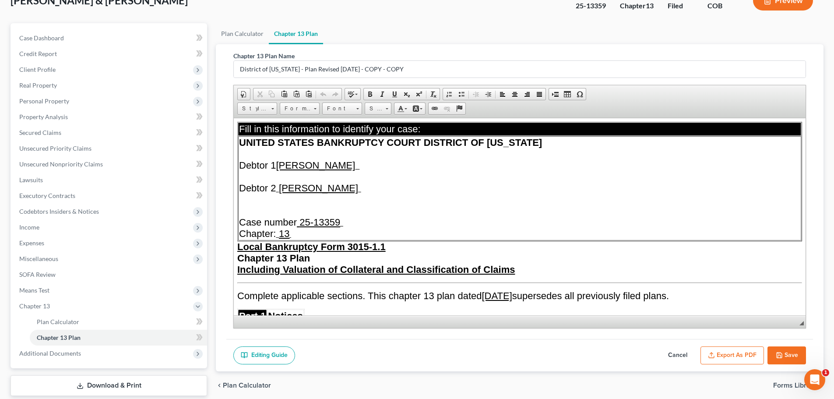
scroll to position [0, 0]
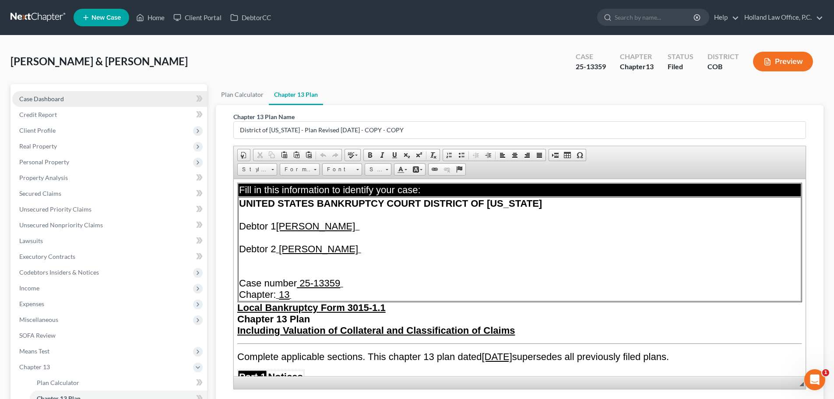
click at [53, 96] on span "Case Dashboard" at bounding box center [41, 98] width 45 height 7
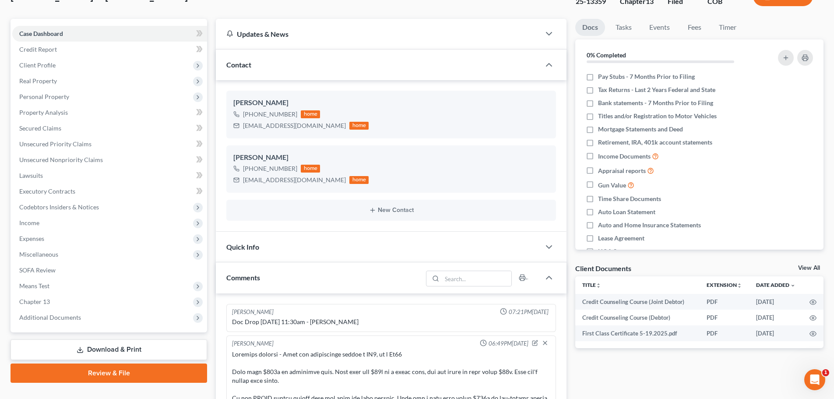
scroll to position [175, 0]
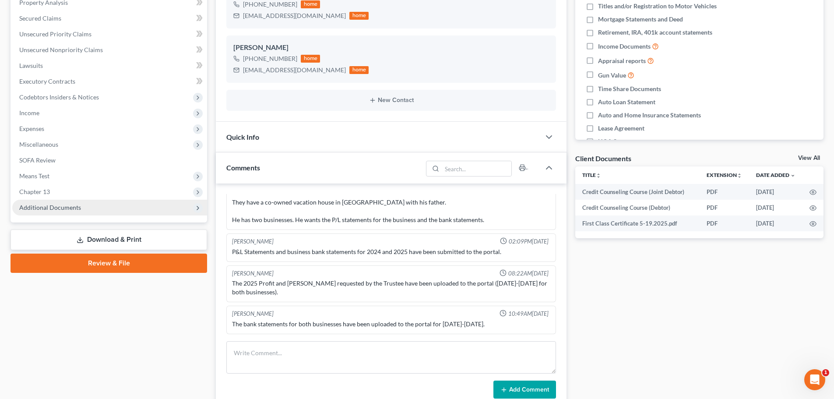
click at [49, 203] on span "Additional Documents" at bounding box center [109, 208] width 195 height 16
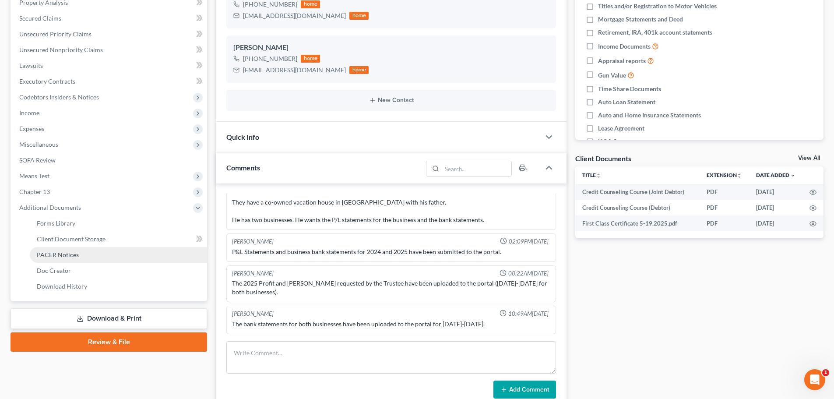
click at [63, 254] on span "PACER Notices" at bounding box center [58, 254] width 42 height 7
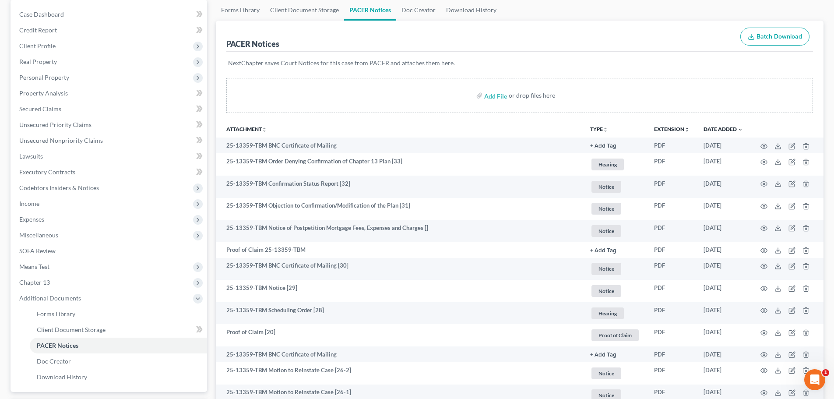
scroll to position [88, 0]
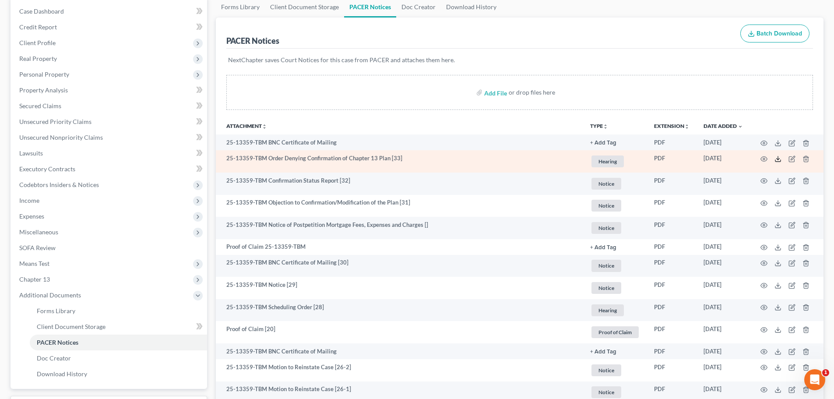
click at [672, 160] on icon at bounding box center [777, 161] width 5 height 2
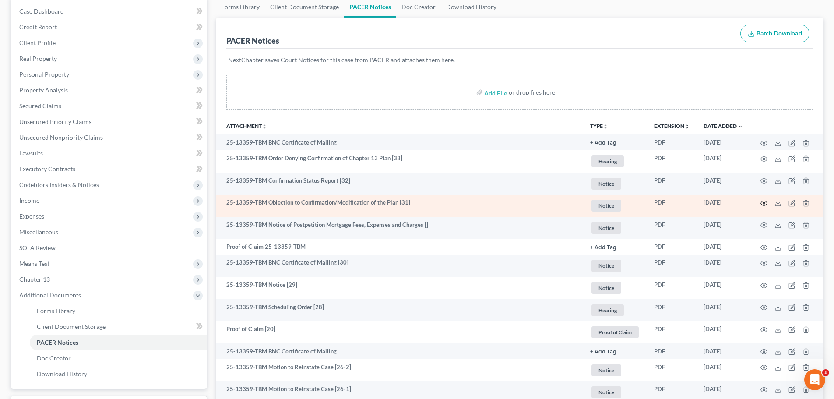
click at [672, 202] on td at bounding box center [787, 206] width 74 height 22
click at [672, 202] on icon "button" at bounding box center [763, 203] width 7 height 7
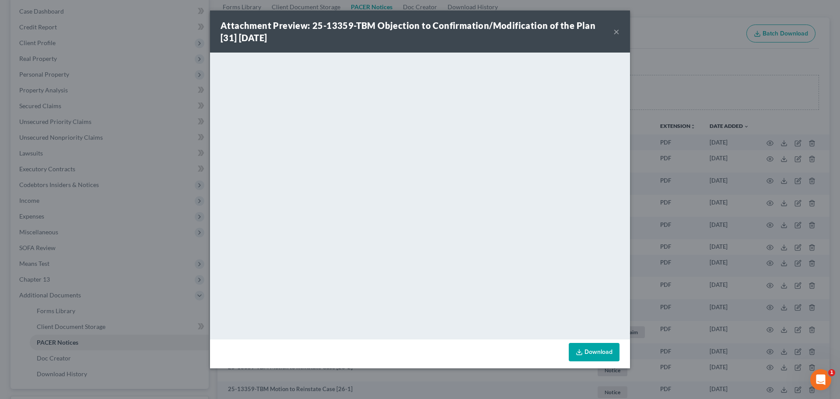
click at [615, 32] on button "×" at bounding box center [616, 31] width 6 height 11
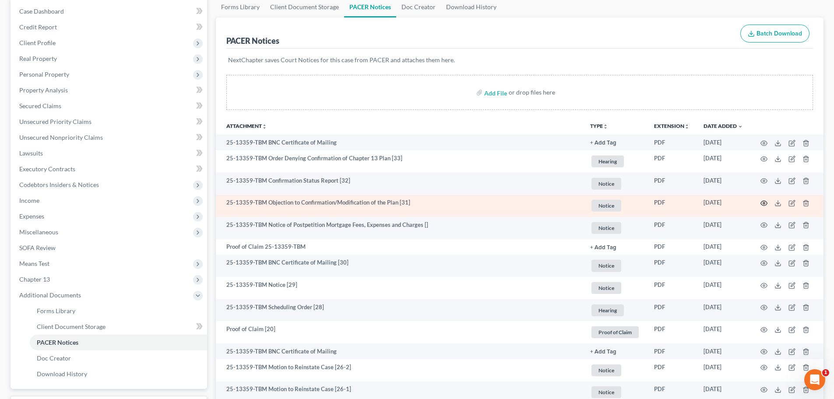
click at [672, 202] on icon "button" at bounding box center [763, 203] width 7 height 7
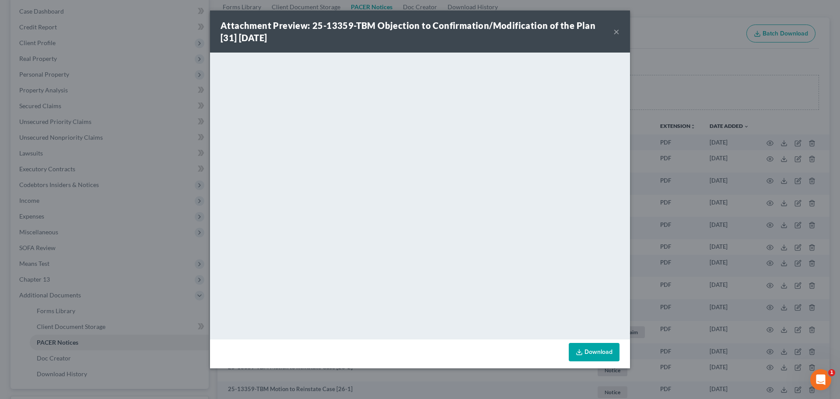
click at [615, 30] on button "×" at bounding box center [616, 31] width 6 height 11
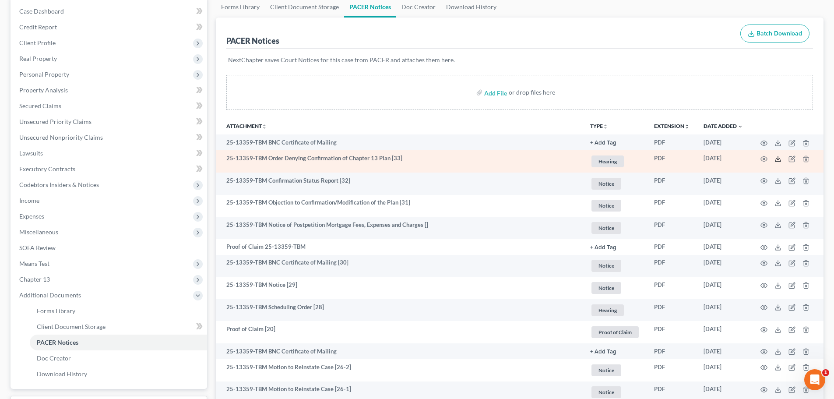
click at [672, 158] on icon at bounding box center [777, 158] width 7 height 7
